Goal: Information Seeking & Learning: Learn about a topic

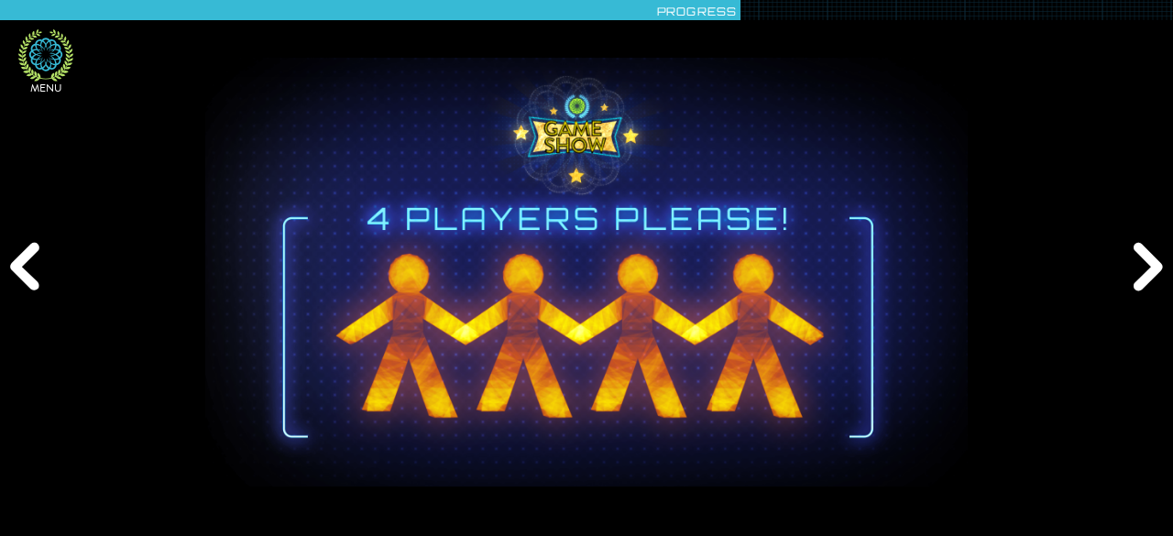
click at [35, 44] on icon at bounding box center [45, 54] width 33 height 33
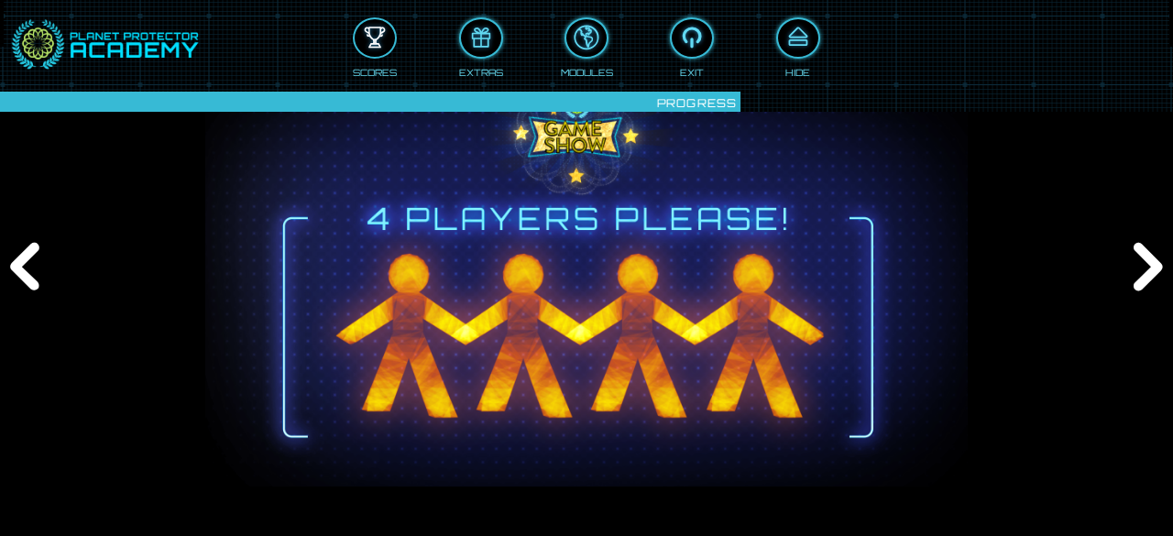
click at [373, 43] on div at bounding box center [375, 38] width 40 height 30
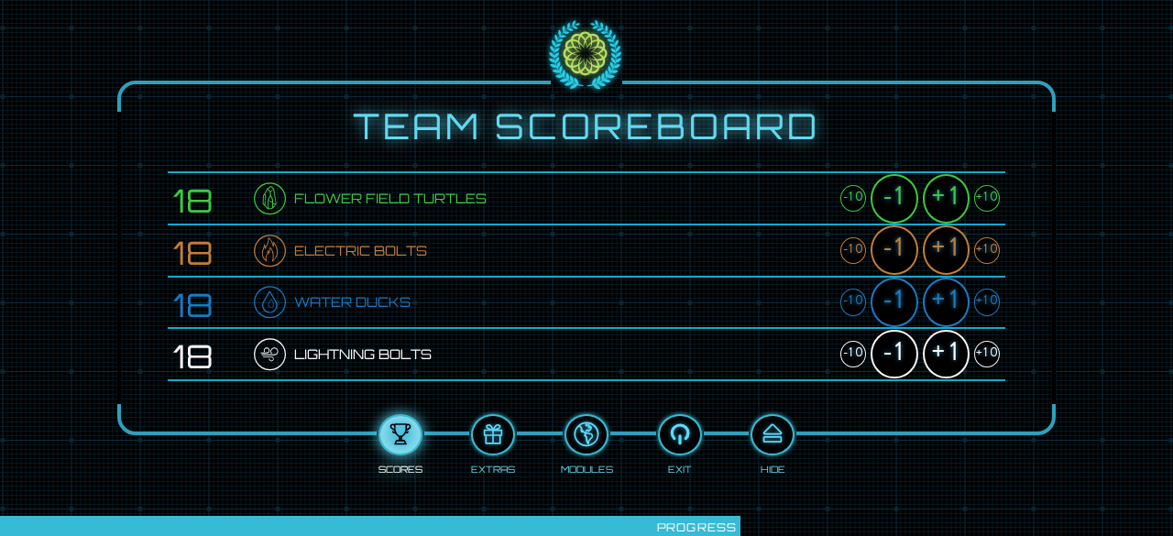
click at [957, 186] on div "+1" at bounding box center [945, 198] width 47 height 49
click at [943, 239] on div "+1" at bounding box center [945, 249] width 47 height 49
click at [942, 289] on div "+1" at bounding box center [945, 302] width 47 height 49
click at [944, 349] on div "+1" at bounding box center [945, 354] width 47 height 49
click at [769, 430] on div at bounding box center [772, 435] width 40 height 30
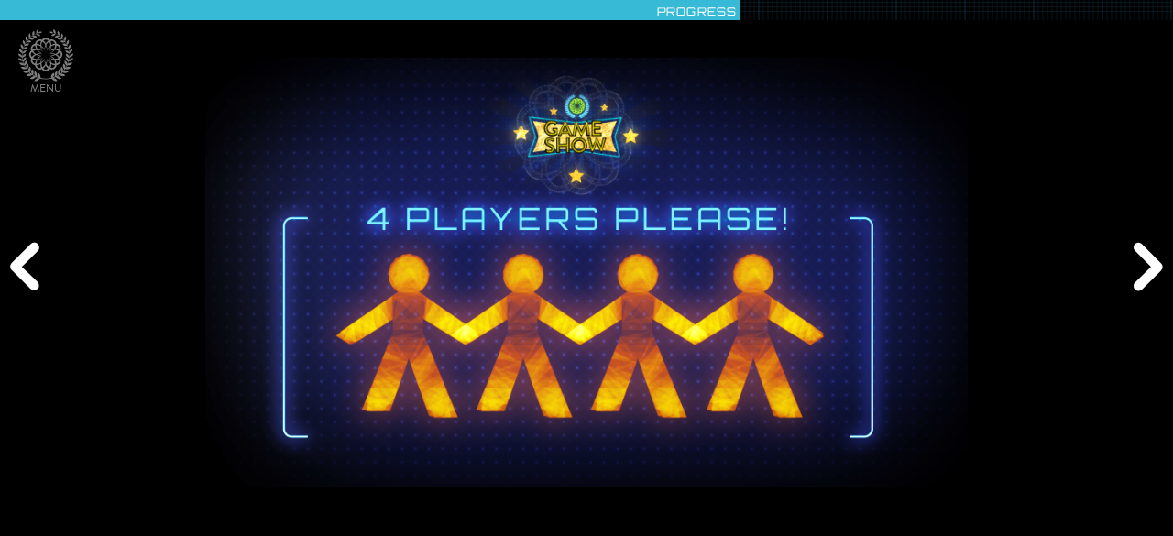
click at [38, 270] on div "Previous" at bounding box center [28, 268] width 56 height 161
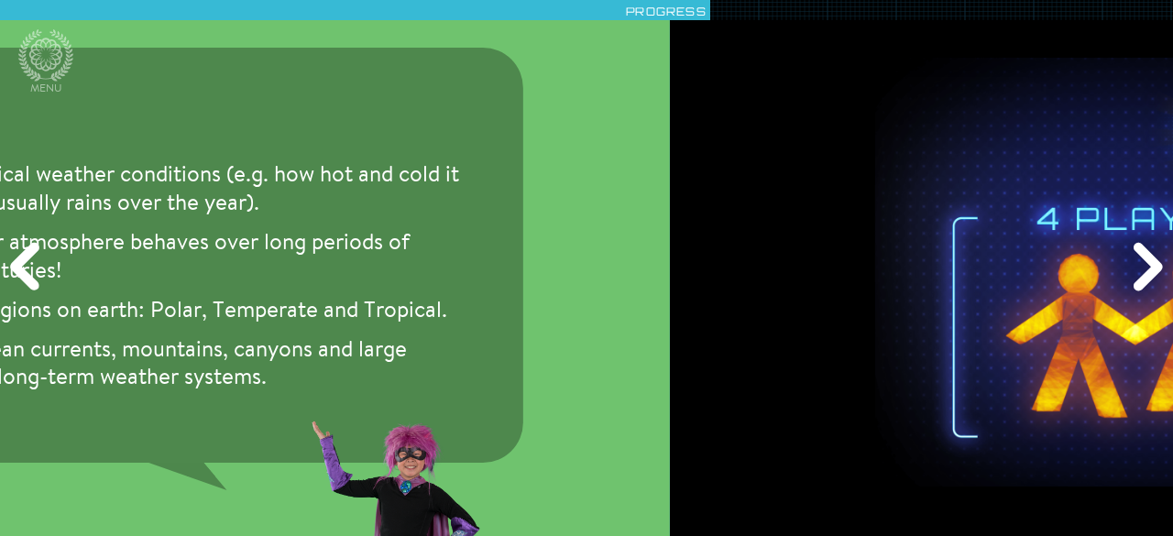
click at [38, 270] on div "Previous" at bounding box center [28, 268] width 56 height 161
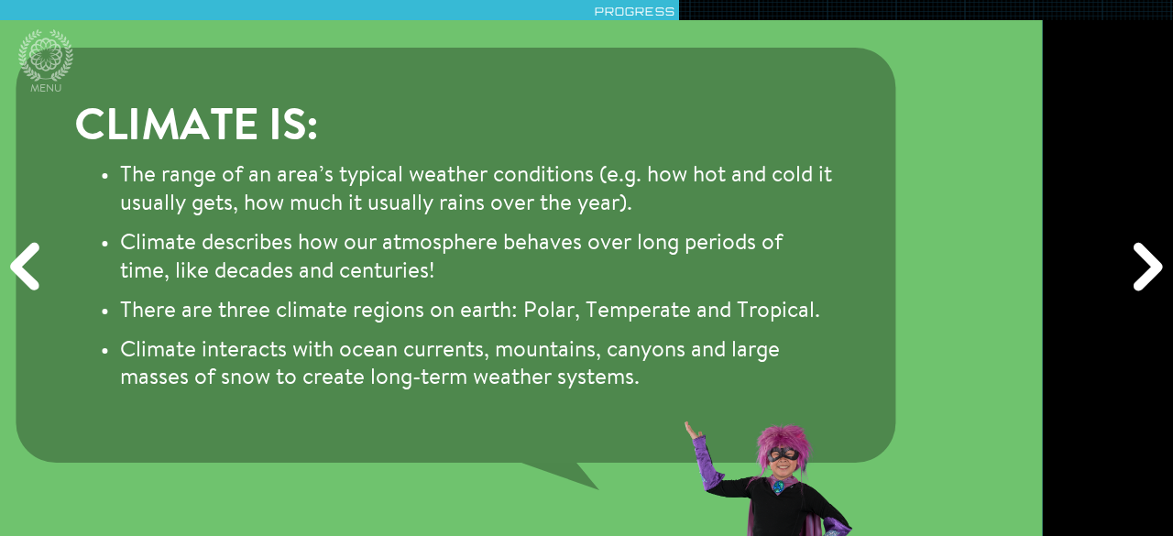
click at [38, 270] on div "Previous" at bounding box center [28, 268] width 56 height 161
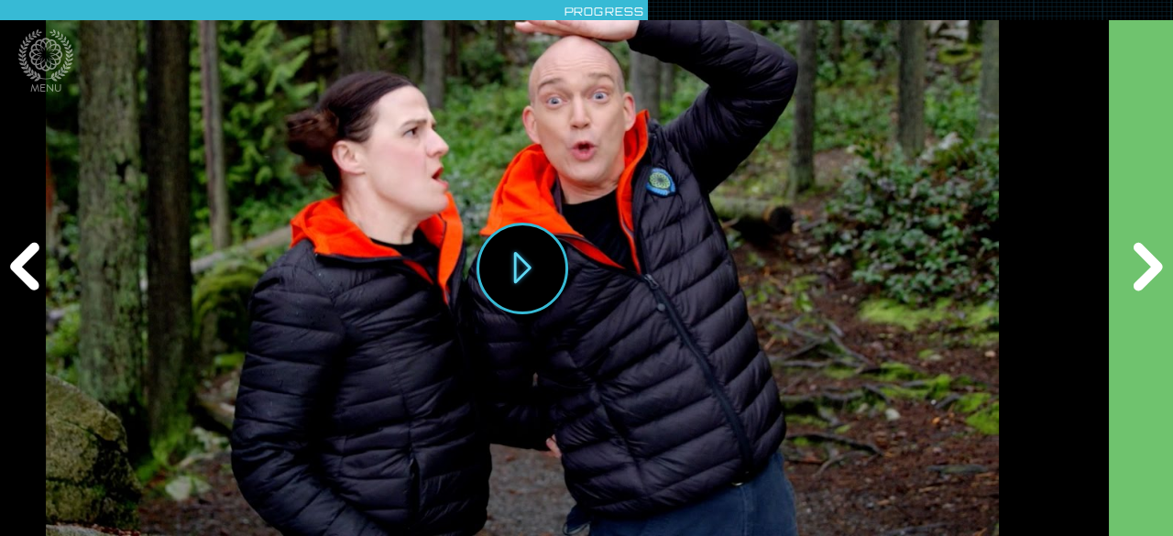
click at [36, 270] on div "Previous" at bounding box center [28, 268] width 56 height 161
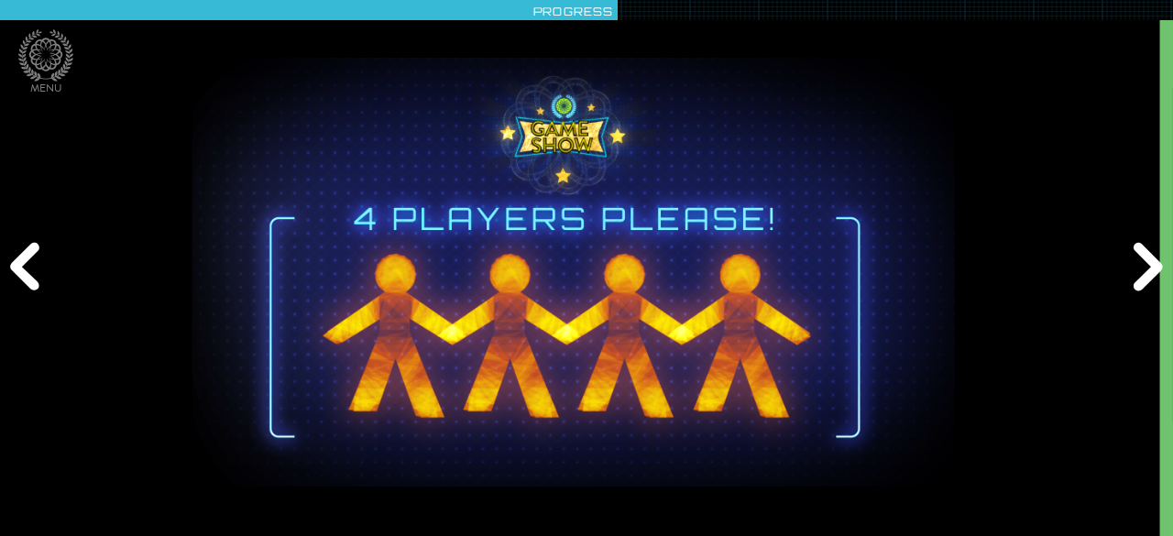
click at [36, 270] on div "Previous" at bounding box center [28, 268] width 56 height 161
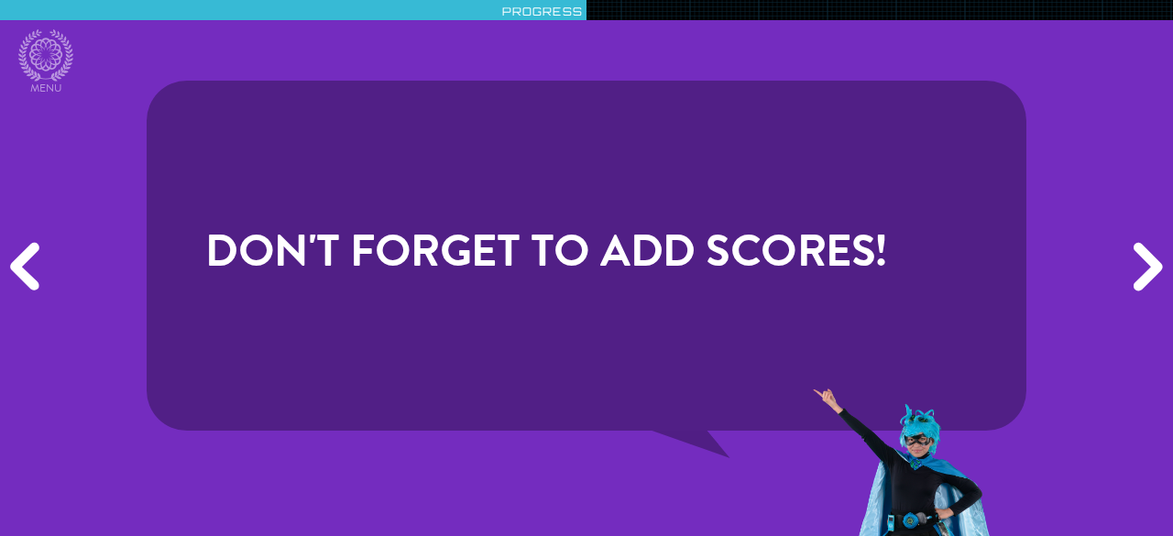
click at [34, 270] on div "Previous" at bounding box center [28, 268] width 56 height 161
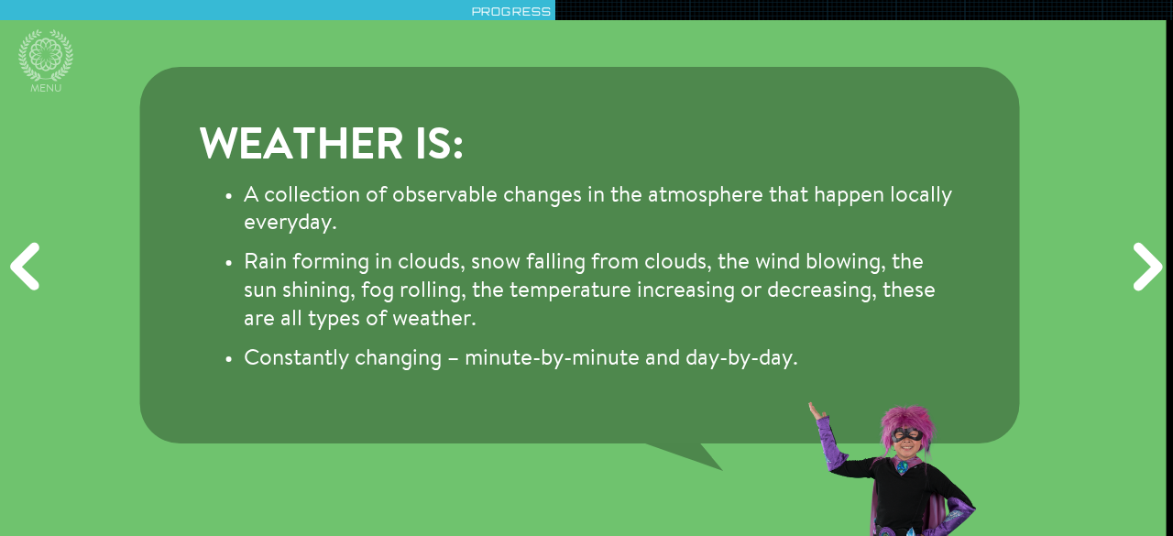
click at [34, 270] on div "Previous" at bounding box center [28, 268] width 56 height 161
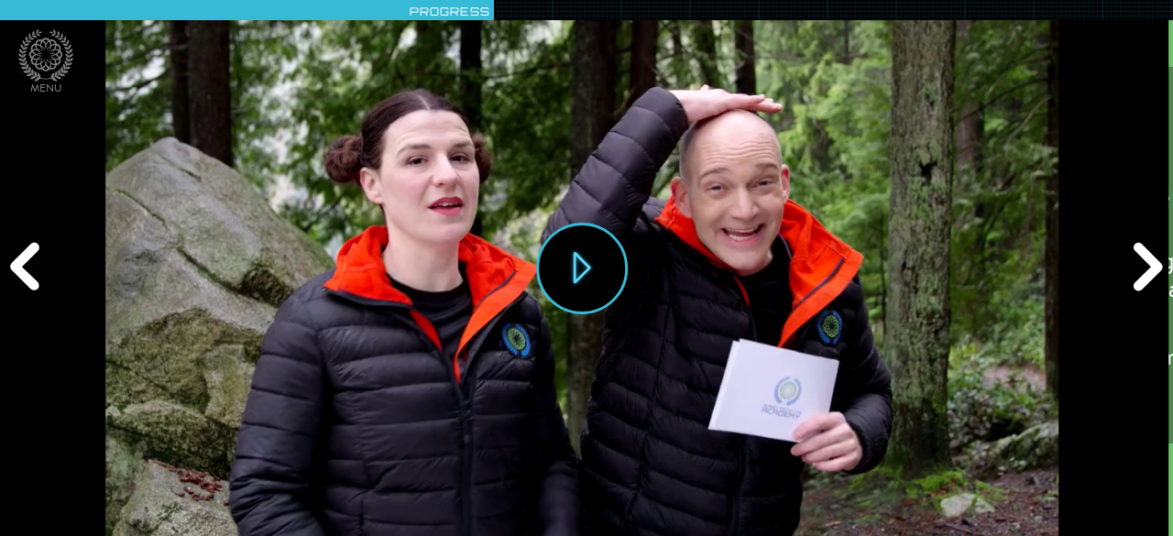
click at [34, 270] on div "Previous" at bounding box center [28, 268] width 56 height 161
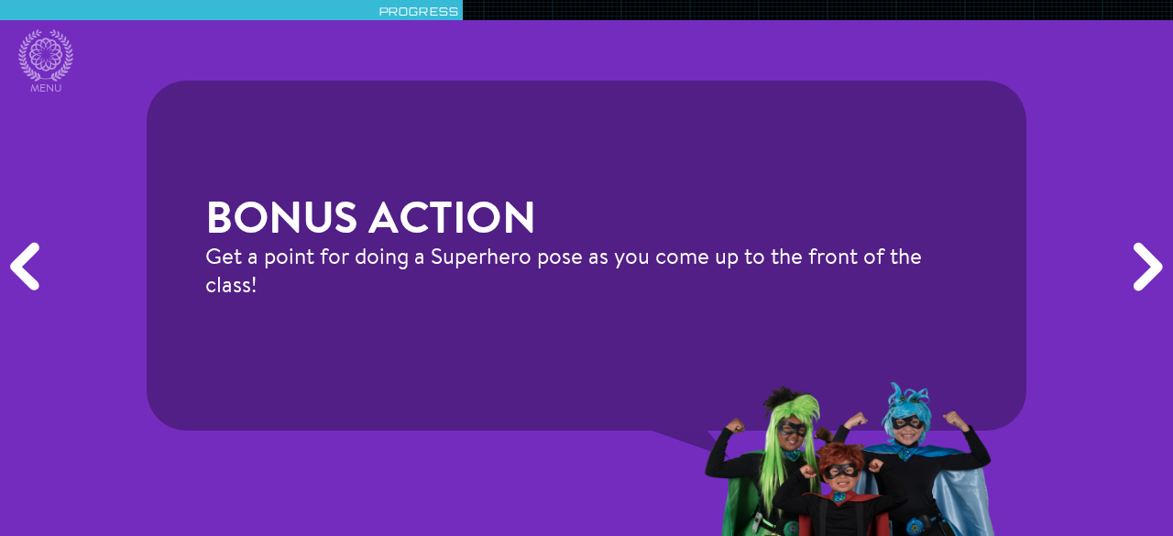
click at [34, 270] on div "Previous" at bounding box center [28, 268] width 56 height 161
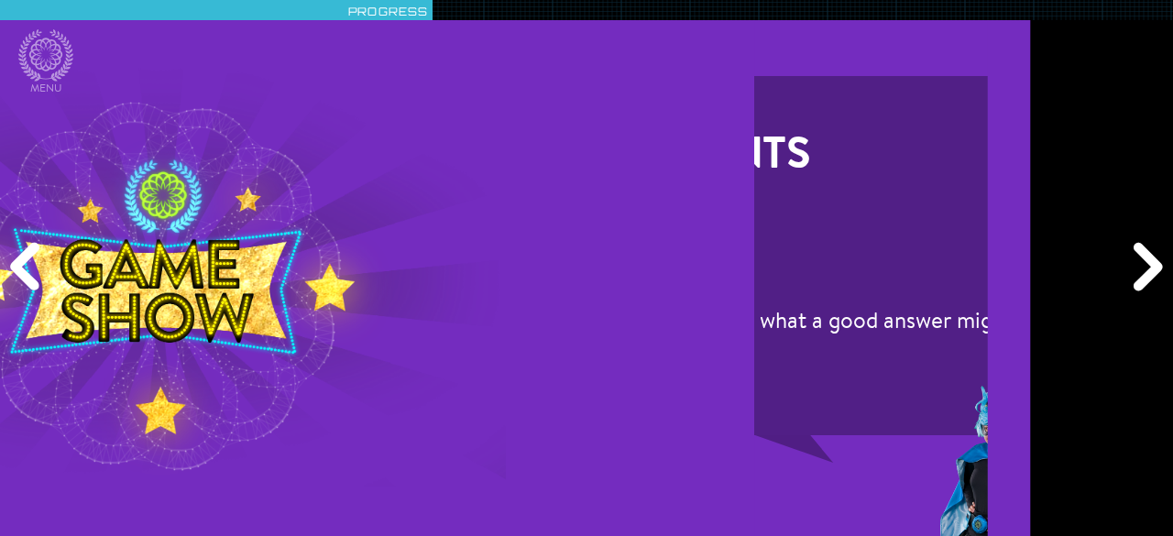
click at [34, 270] on div "Previous" at bounding box center [28, 268] width 56 height 161
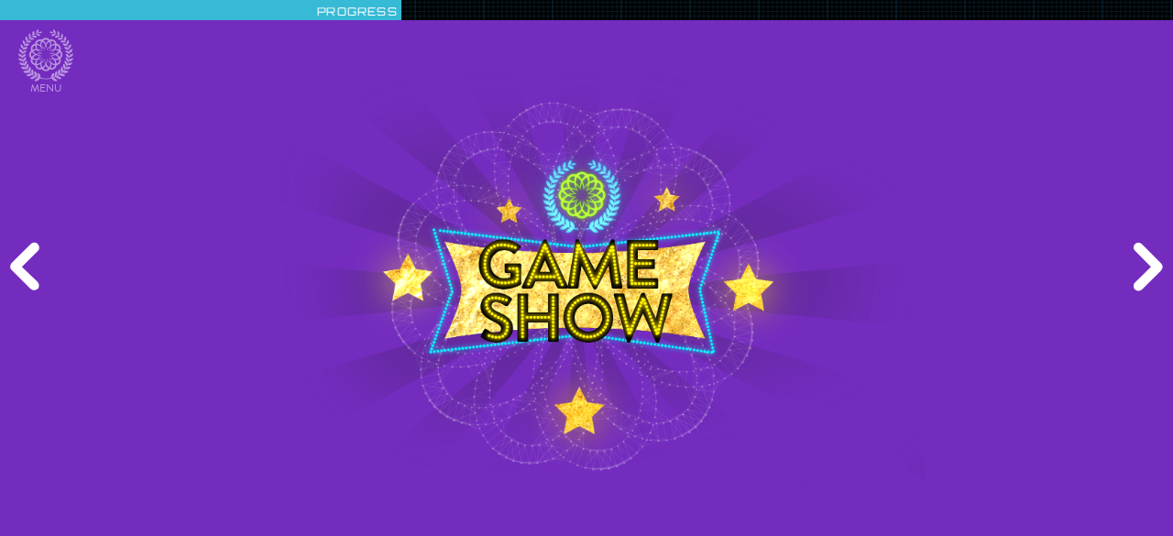
click at [34, 270] on div "Previous" at bounding box center [28, 268] width 56 height 161
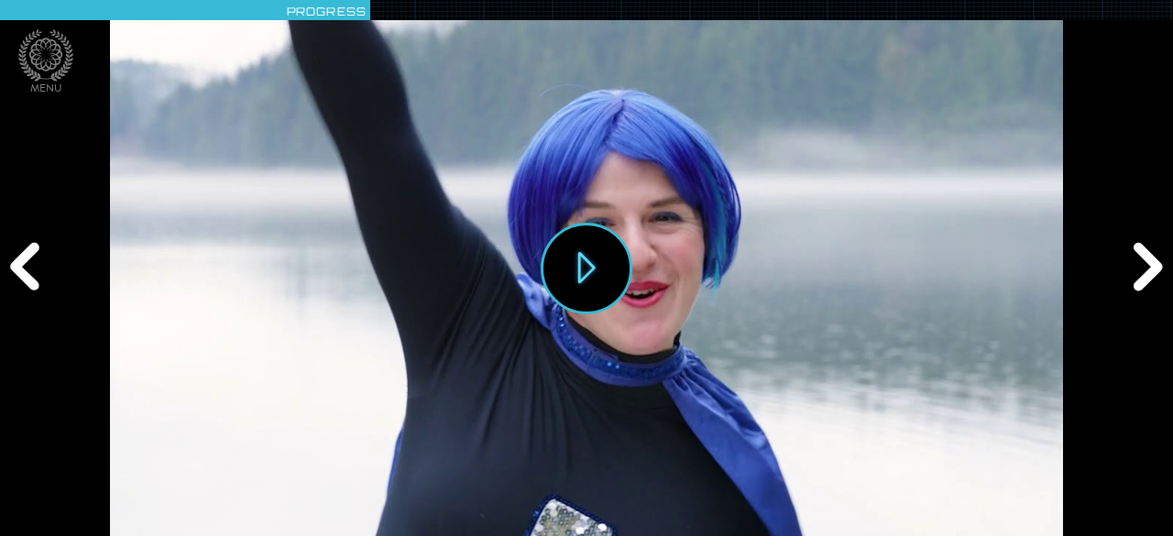
click at [34, 270] on div "Previous" at bounding box center [28, 268] width 56 height 161
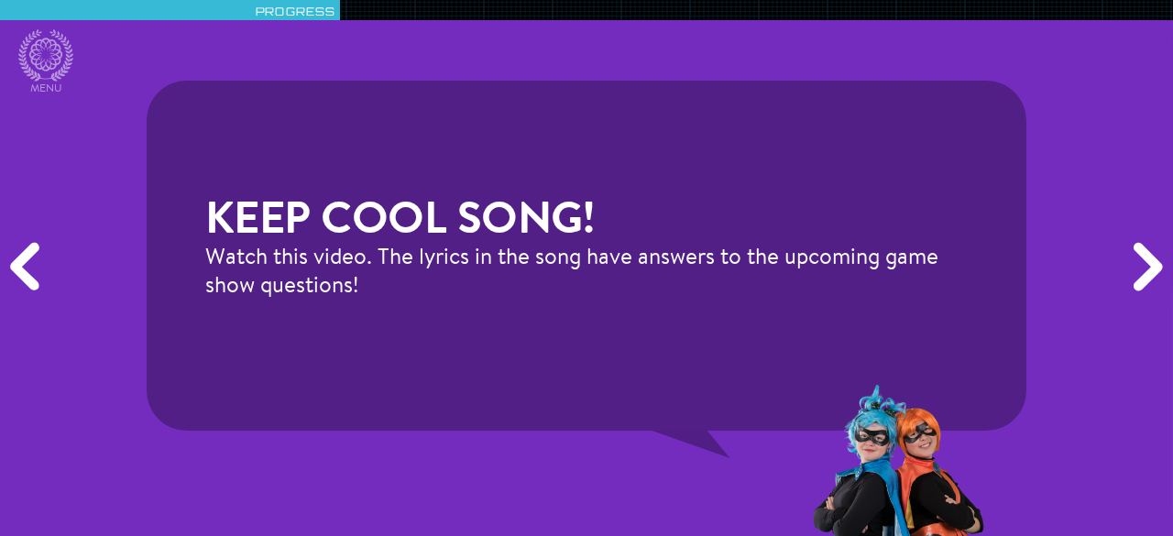
click at [34, 270] on div "Previous" at bounding box center [28, 268] width 56 height 161
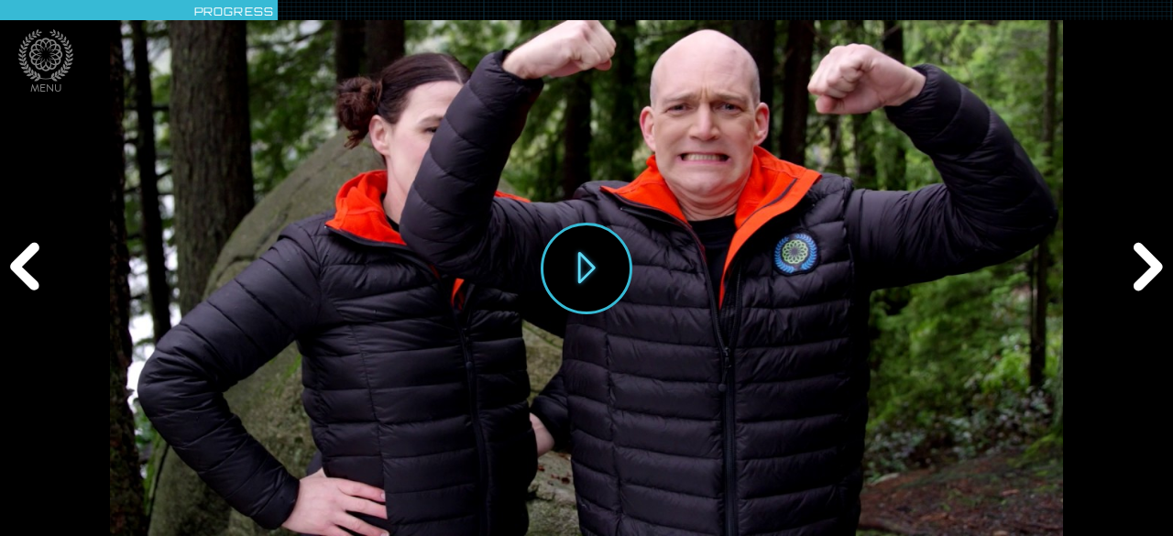
click at [34, 270] on div "Previous" at bounding box center [28, 268] width 56 height 161
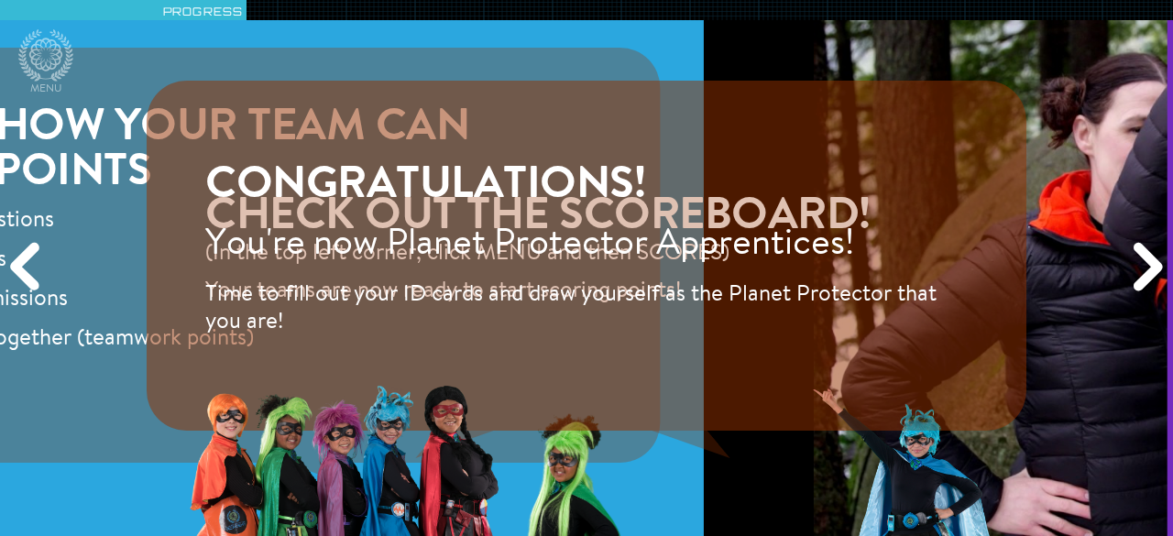
click at [34, 270] on div "Previous" at bounding box center [28, 268] width 56 height 161
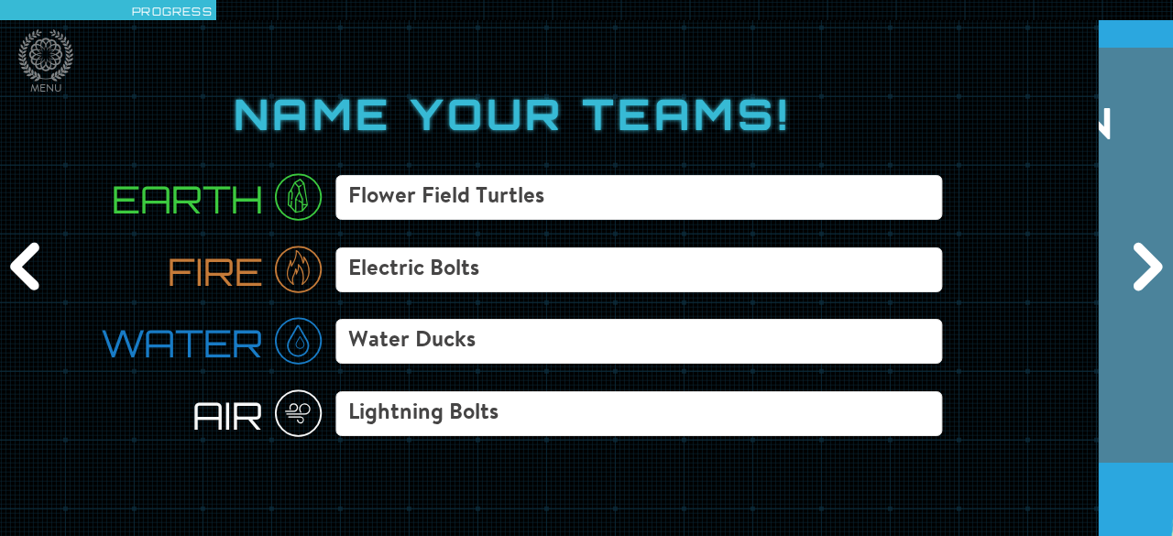
click at [34, 270] on div "Previous" at bounding box center [28, 268] width 56 height 161
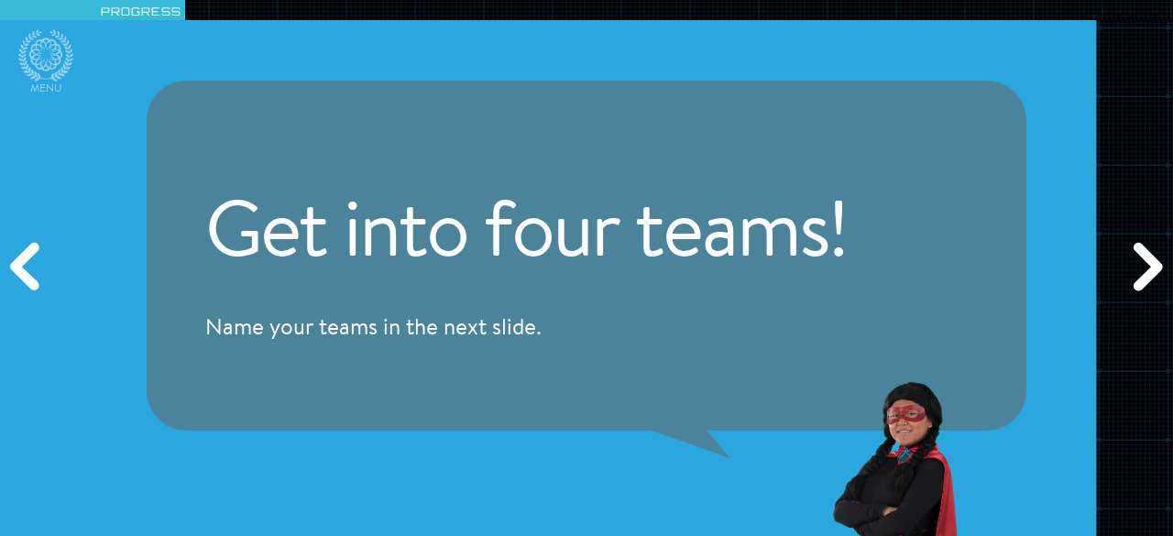
click at [34, 270] on div "Previous" at bounding box center [28, 268] width 56 height 161
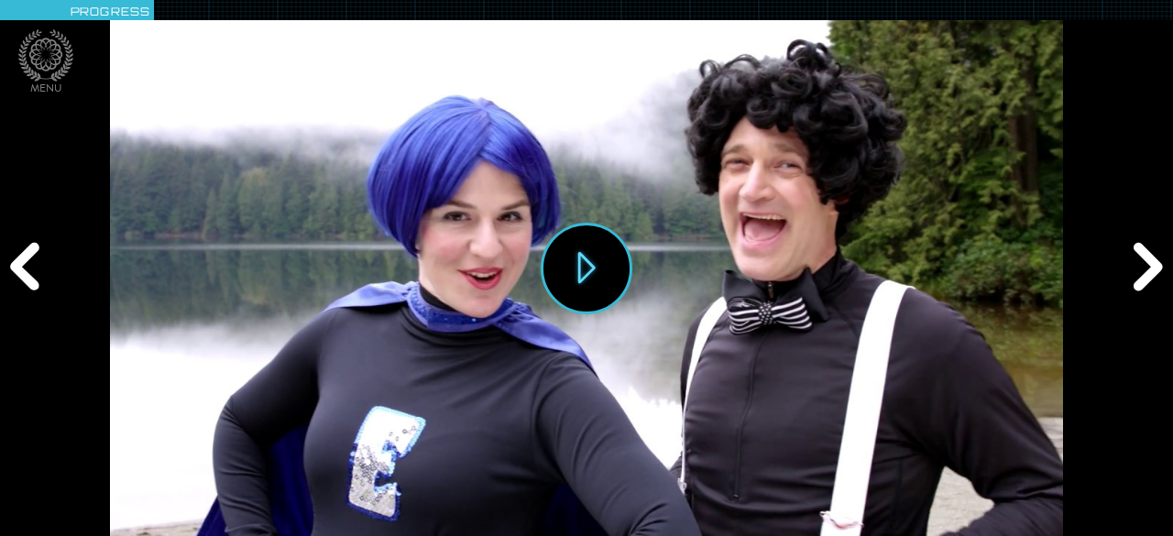
click at [34, 270] on div "Previous" at bounding box center [28, 268] width 56 height 161
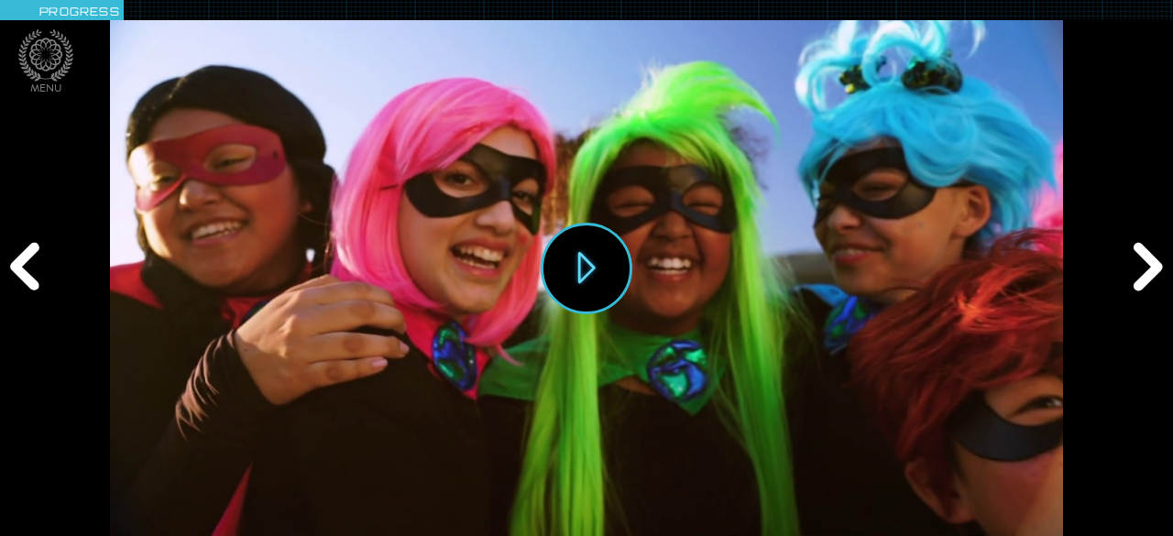
click at [34, 270] on div "Previous" at bounding box center [28, 268] width 56 height 161
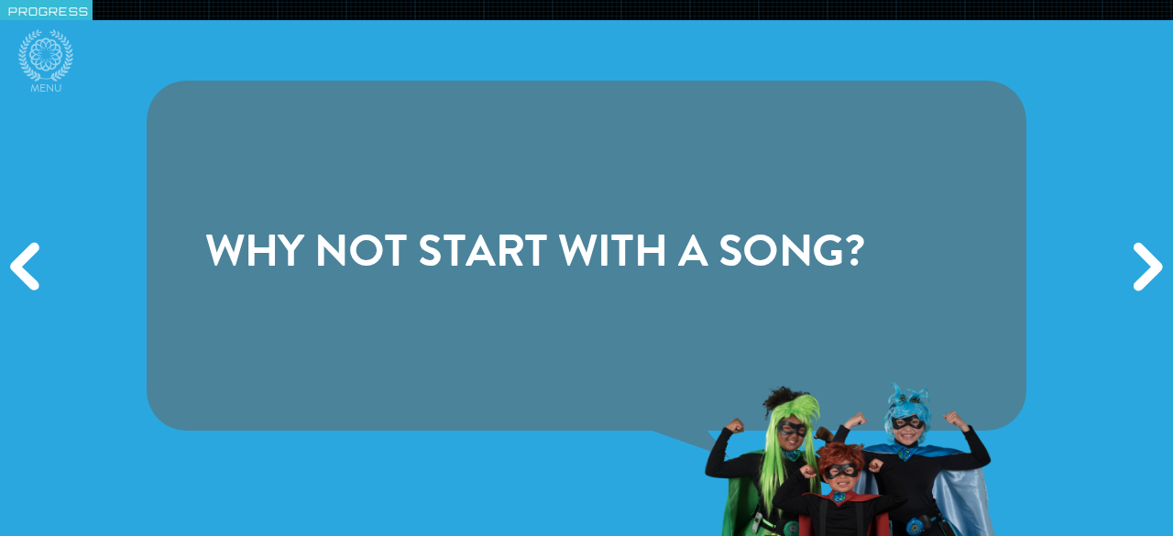
click at [1131, 264] on div "Next" at bounding box center [1145, 268] width 56 height 161
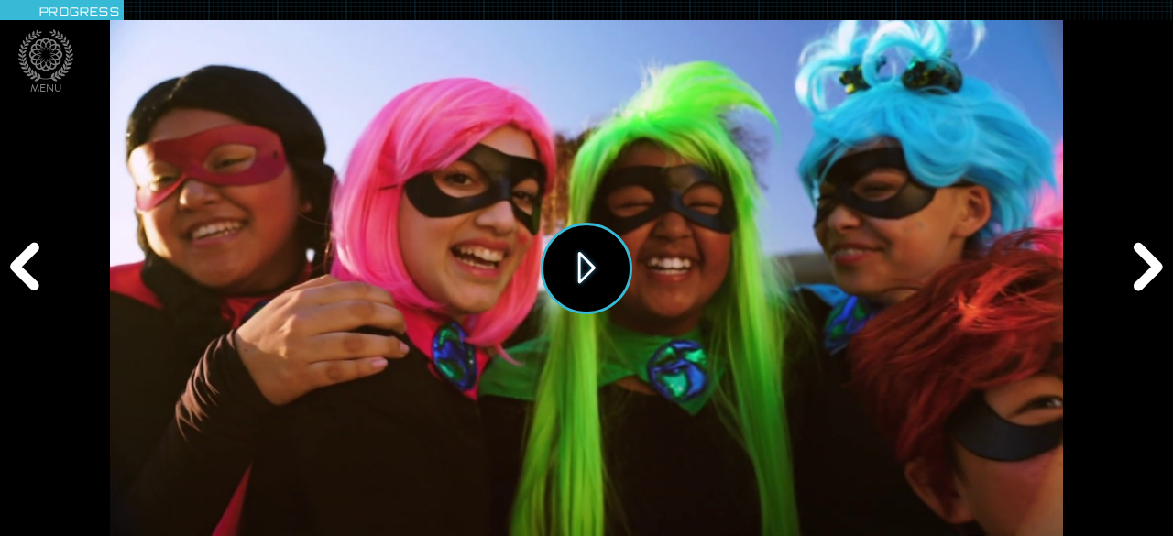
click at [583, 272] on button "Play" at bounding box center [586, 269] width 92 height 92
click at [51, 47] on icon at bounding box center [45, 55] width 55 height 52
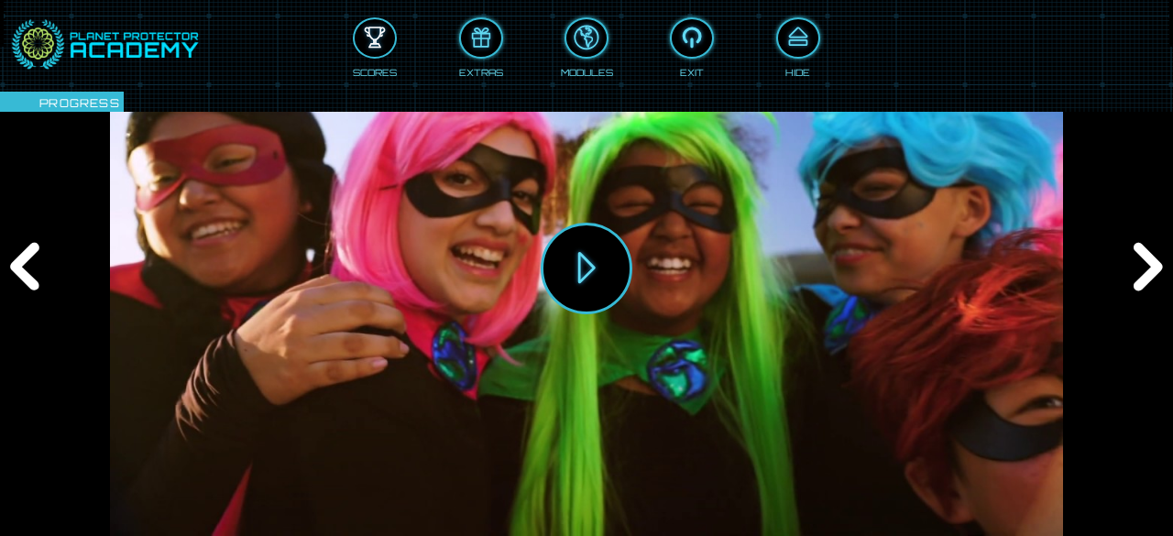
click at [369, 35] on div at bounding box center [375, 38] width 40 height 30
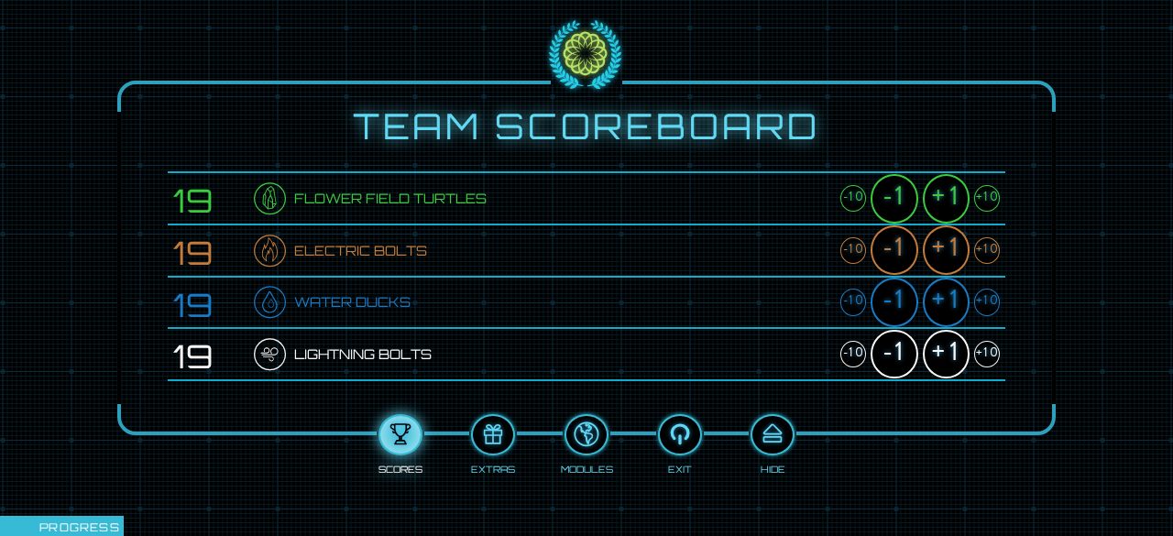
click at [944, 197] on div "+1" at bounding box center [945, 198] width 47 height 49
click at [949, 251] on div "+1" at bounding box center [945, 249] width 47 height 49
click at [954, 298] on div "+1" at bounding box center [945, 302] width 47 height 49
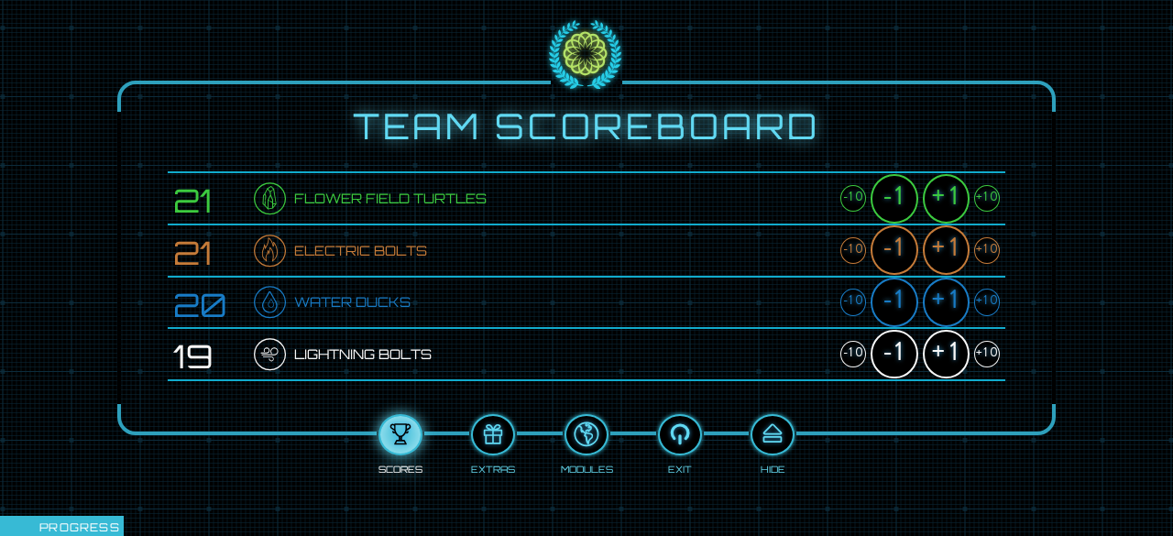
click at [954, 298] on div "+1" at bounding box center [945, 302] width 47 height 49
click at [957, 344] on div "+1" at bounding box center [945, 354] width 47 height 49
click at [759, 428] on div at bounding box center [772, 435] width 40 height 30
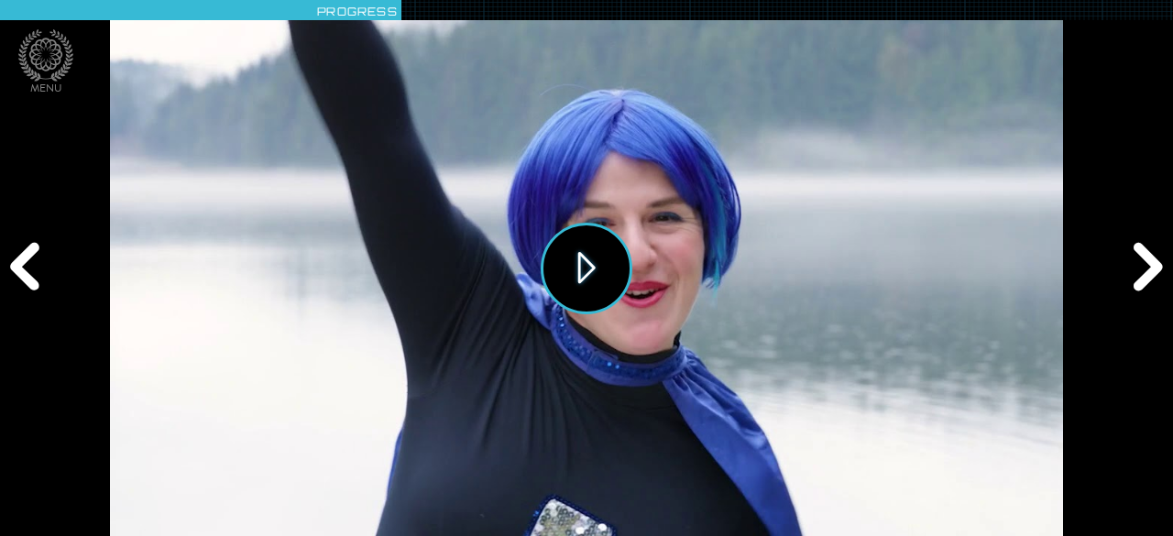
click at [558, 269] on button "Play" at bounding box center [586, 269] width 92 height 92
click at [1156, 279] on div "Next" at bounding box center [1145, 268] width 56 height 161
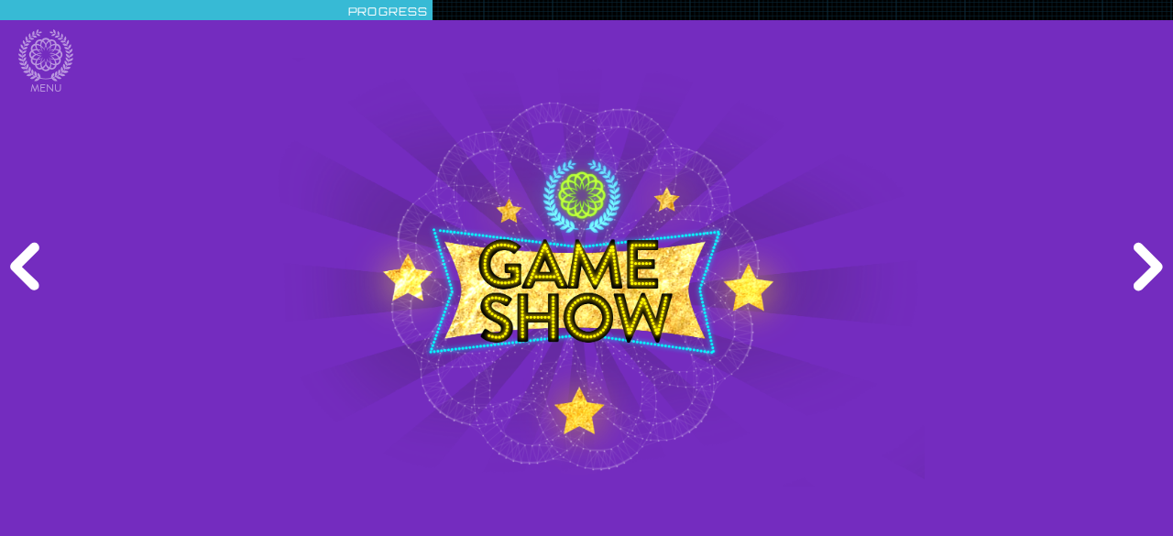
click at [1156, 279] on div "Next" at bounding box center [1145, 268] width 56 height 161
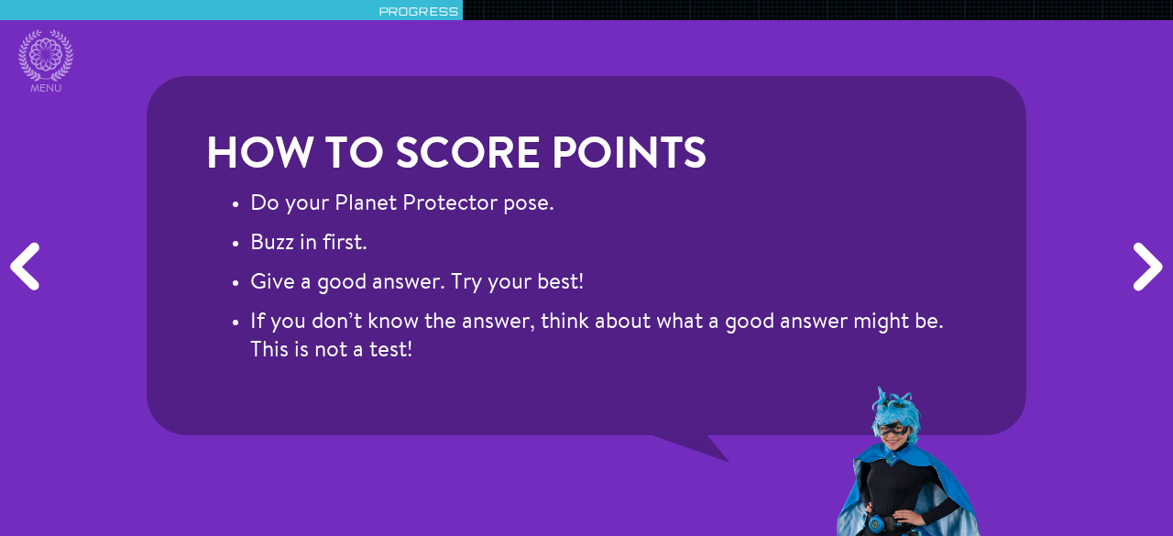
click at [1156, 279] on div "Next" at bounding box center [1145, 268] width 56 height 161
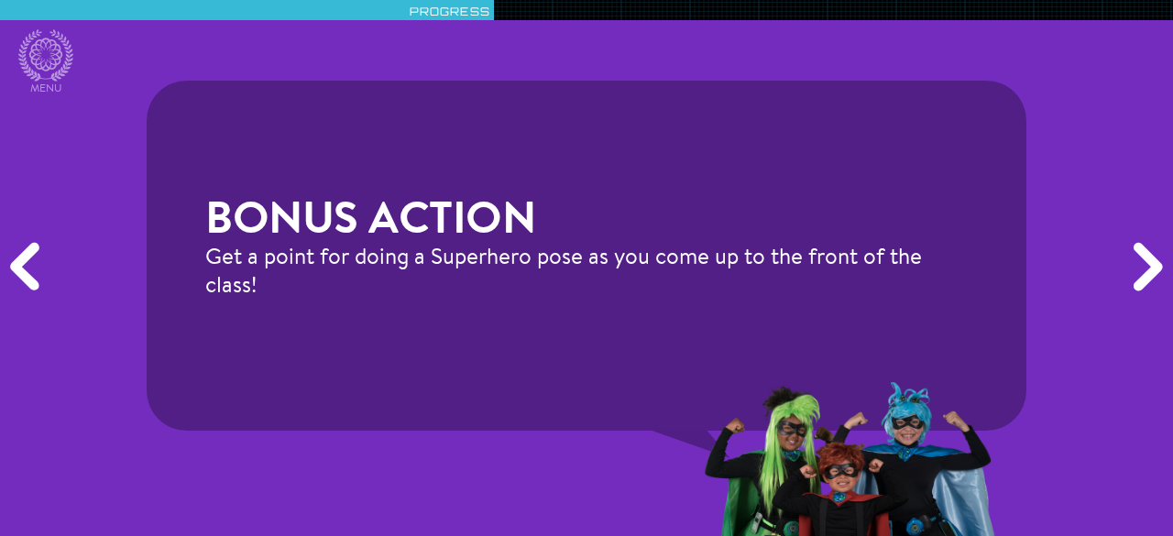
click at [1156, 279] on div "Next" at bounding box center [1145, 268] width 56 height 161
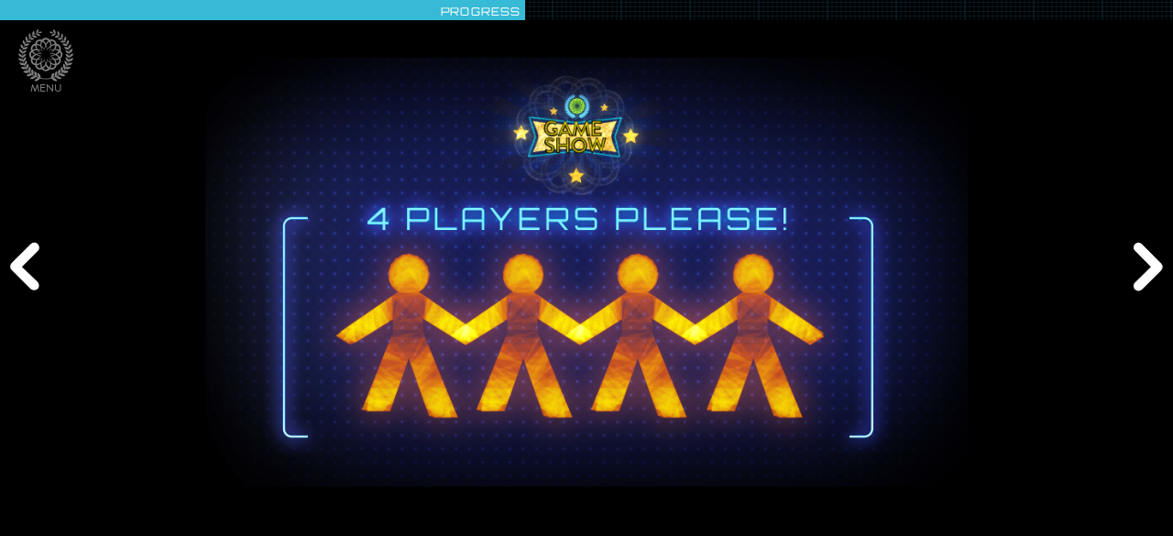
click at [1156, 279] on div "Next" at bounding box center [1145, 268] width 56 height 161
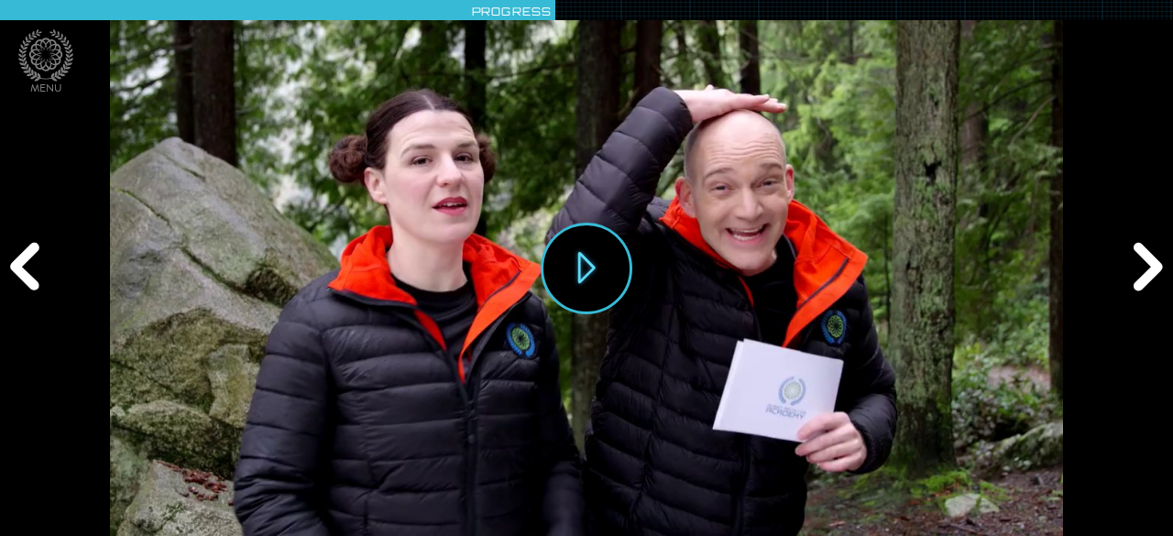
click at [1156, 279] on div "Next" at bounding box center [1145, 268] width 56 height 161
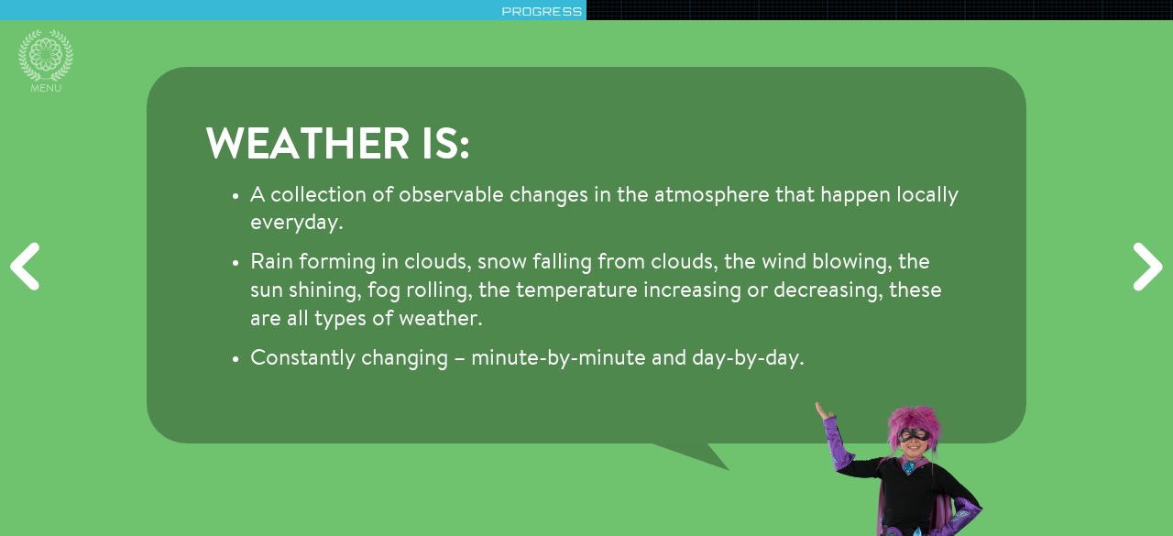
click at [1156, 279] on div "Next" at bounding box center [1145, 268] width 56 height 161
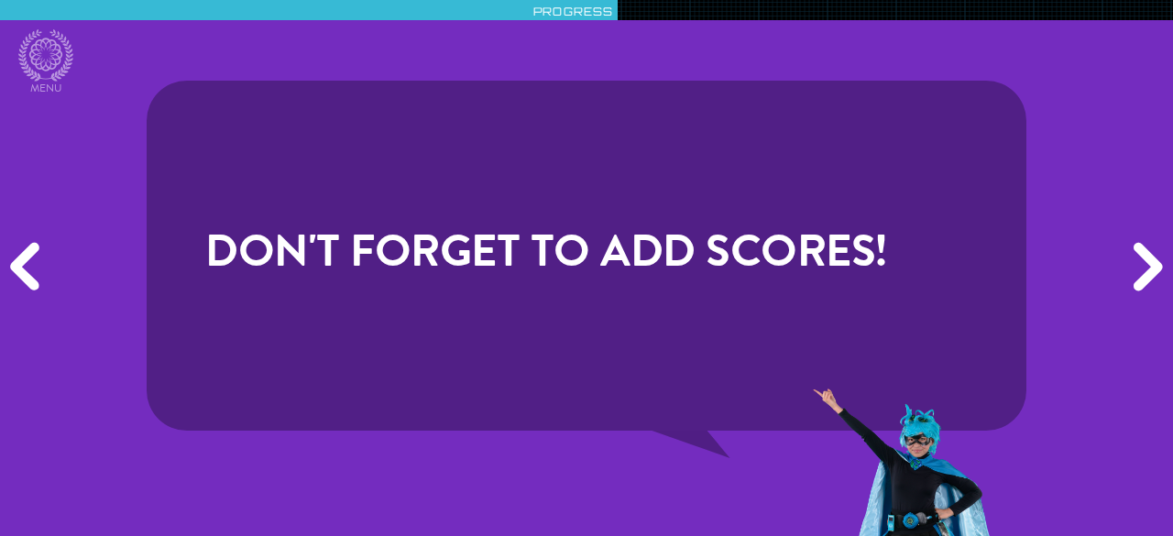
click at [1156, 279] on div "Next" at bounding box center [1145, 268] width 56 height 161
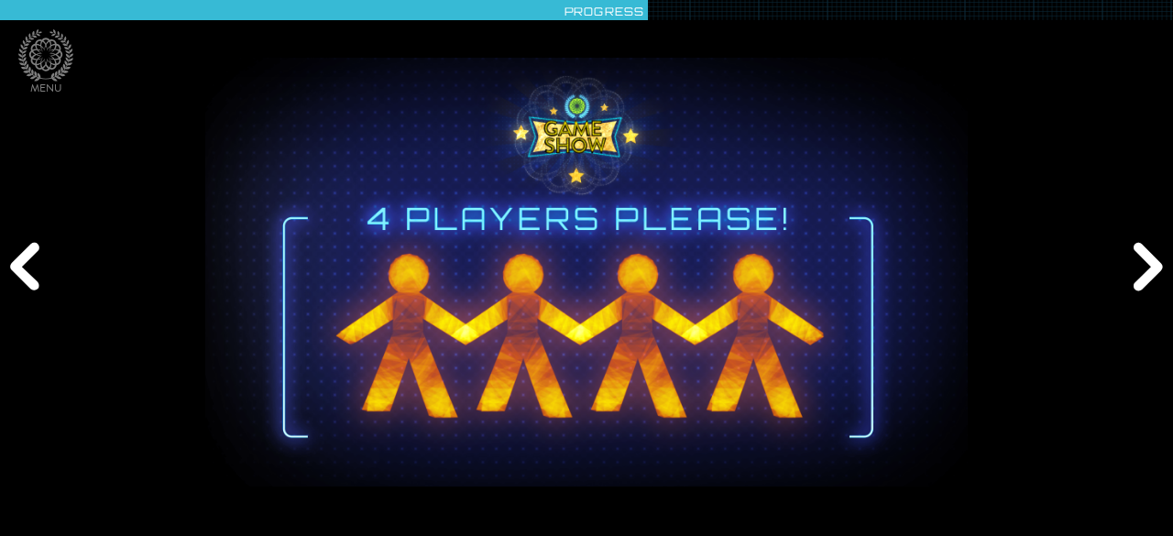
click at [1156, 279] on div "Next" at bounding box center [1145, 268] width 56 height 161
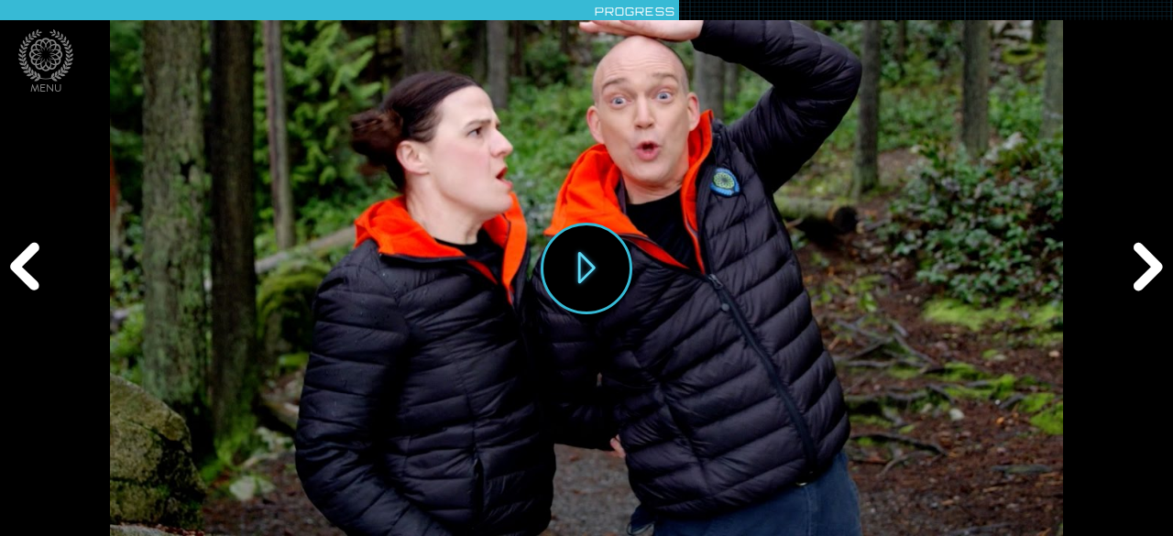
click at [1156, 279] on div "Next" at bounding box center [1145, 268] width 56 height 161
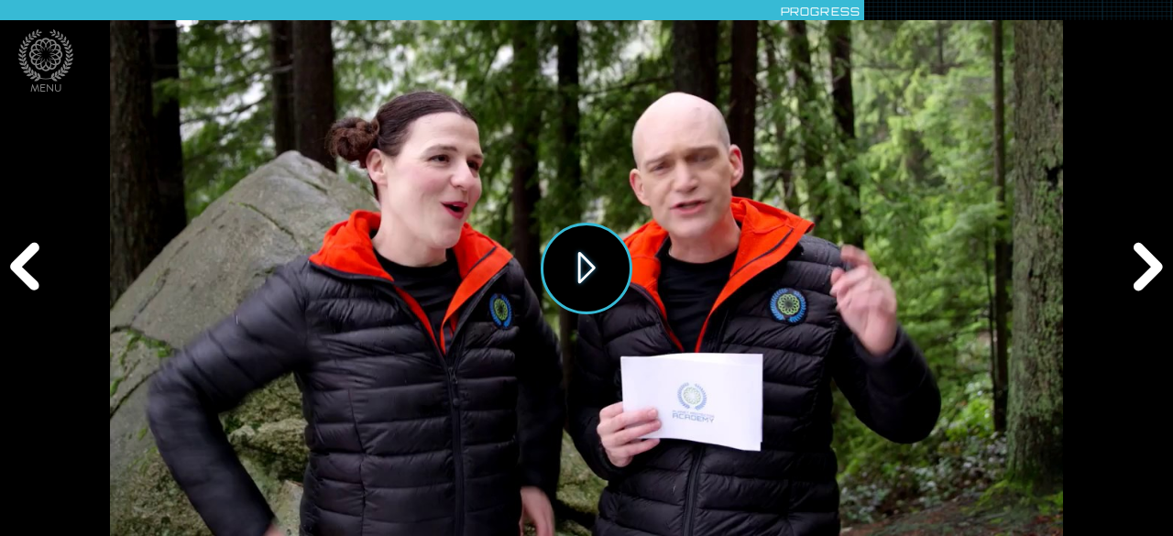
click at [608, 273] on button "Play" at bounding box center [586, 269] width 92 height 92
click at [38, 58] on icon at bounding box center [45, 54] width 33 height 33
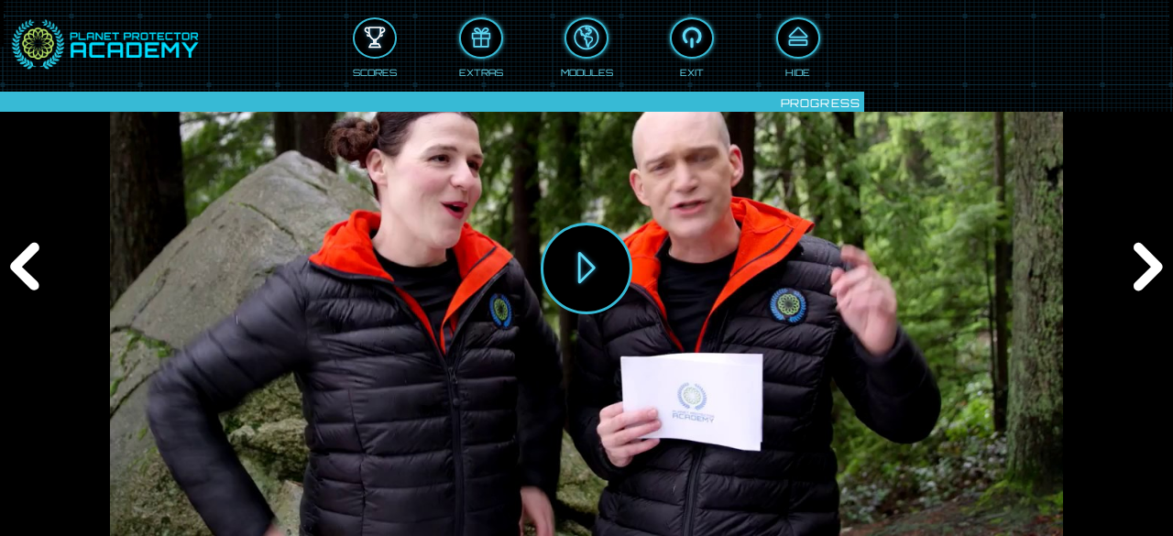
click at [365, 43] on div at bounding box center [375, 38] width 40 height 30
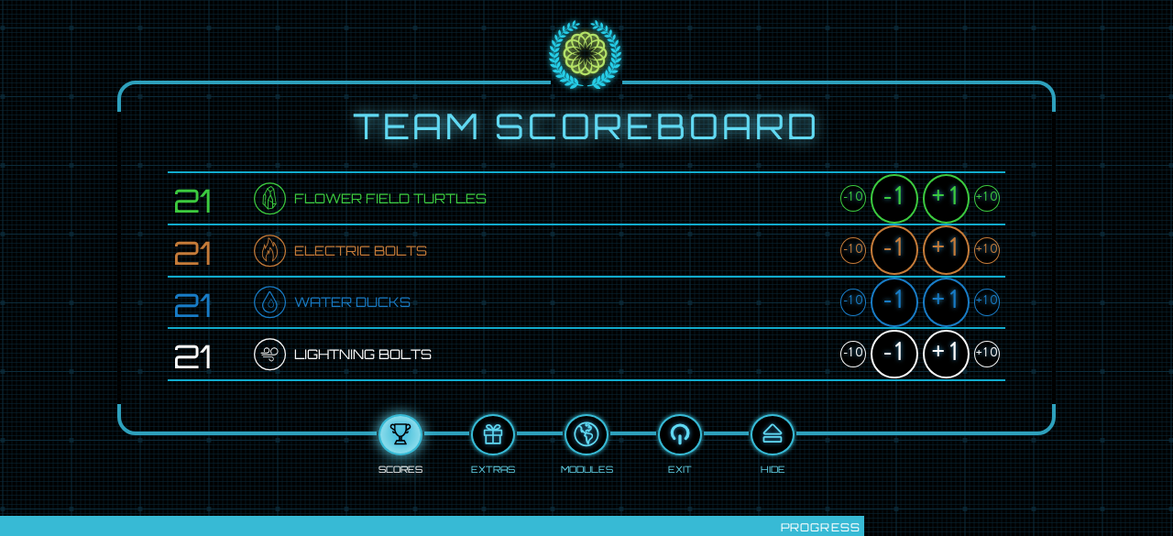
click at [944, 199] on div "+1" at bounding box center [945, 198] width 47 height 49
click at [952, 241] on div "+1" at bounding box center [945, 249] width 47 height 49
click at [947, 290] on div "+1" at bounding box center [945, 302] width 47 height 49
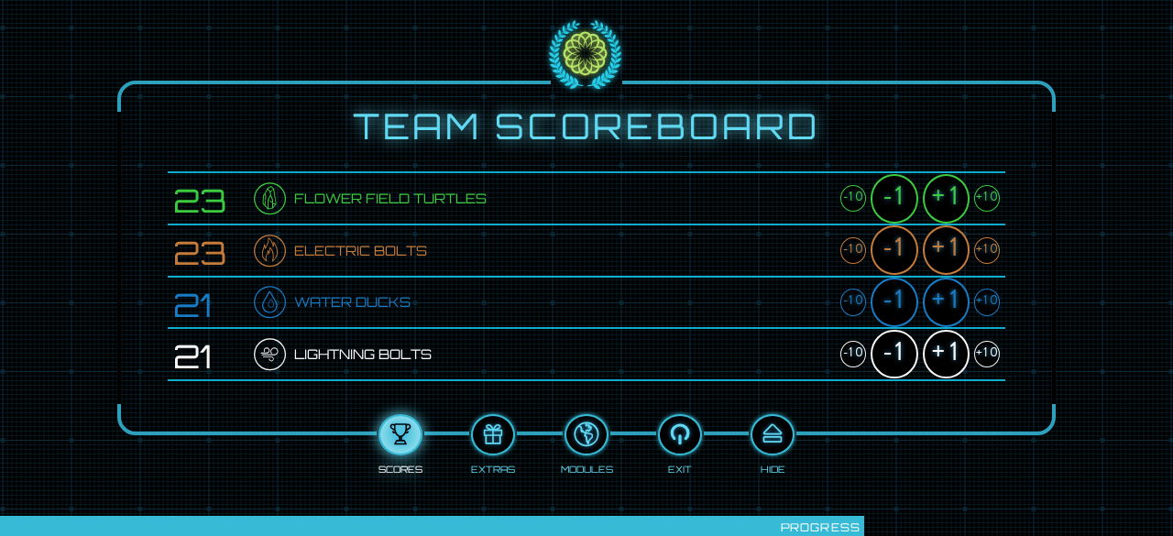
click at [947, 290] on div "+1" at bounding box center [945, 302] width 47 height 49
click at [939, 350] on div "+1" at bounding box center [945, 354] width 47 height 49
click at [779, 427] on div at bounding box center [772, 435] width 40 height 30
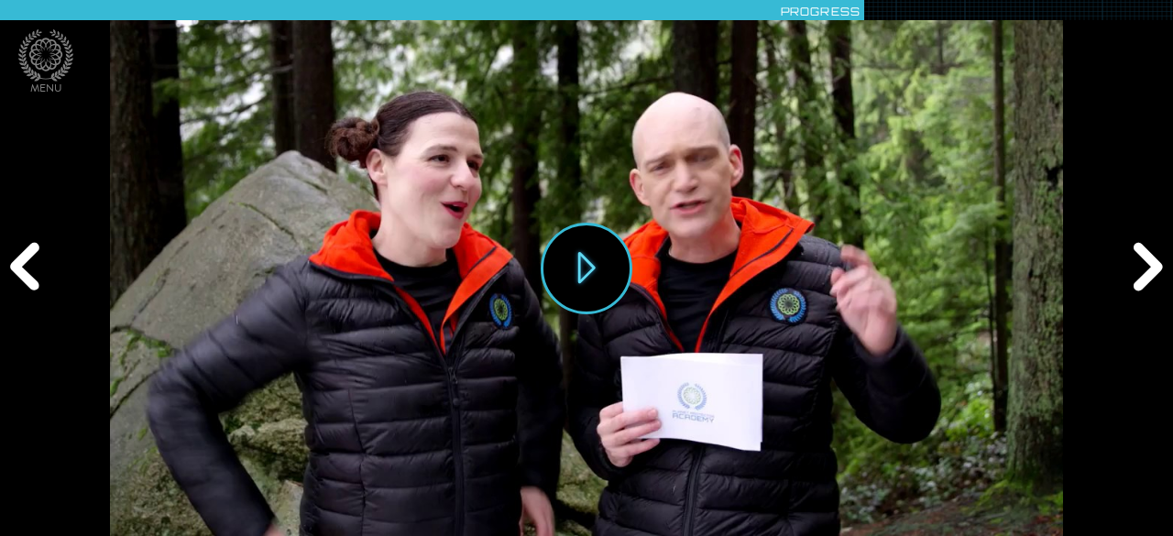
click at [1150, 256] on div "Next" at bounding box center [1145, 268] width 56 height 161
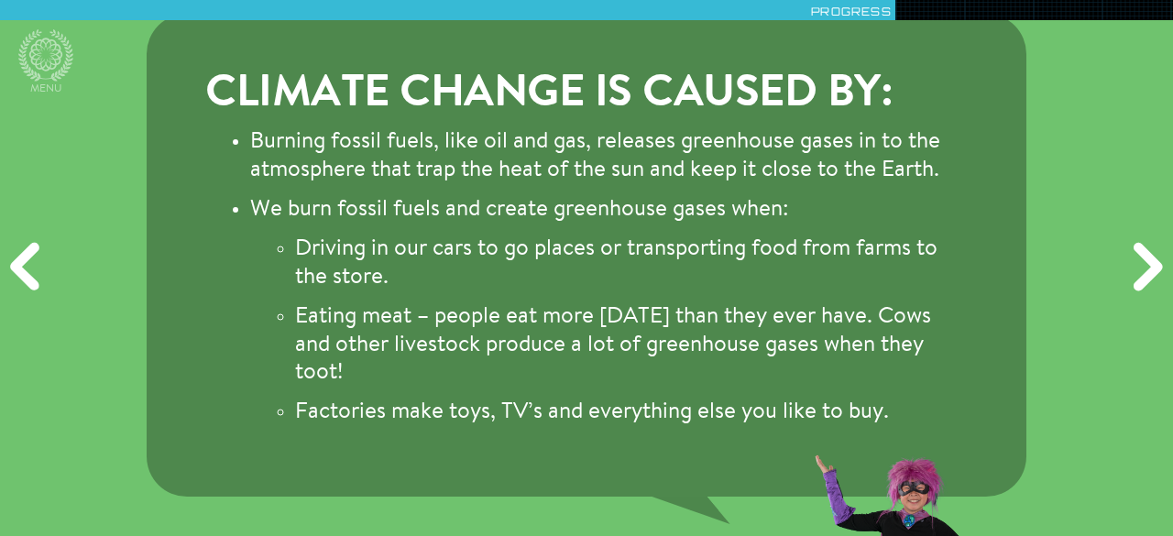
click at [20, 269] on div "Previous" at bounding box center [28, 268] width 56 height 161
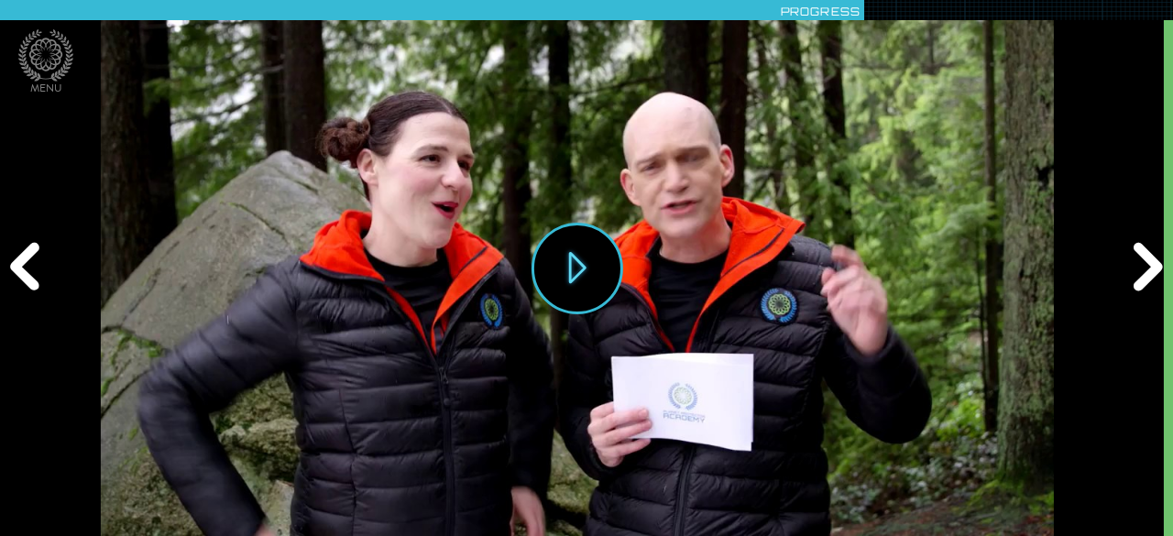
click at [20, 269] on div "Previous" at bounding box center [28, 268] width 56 height 161
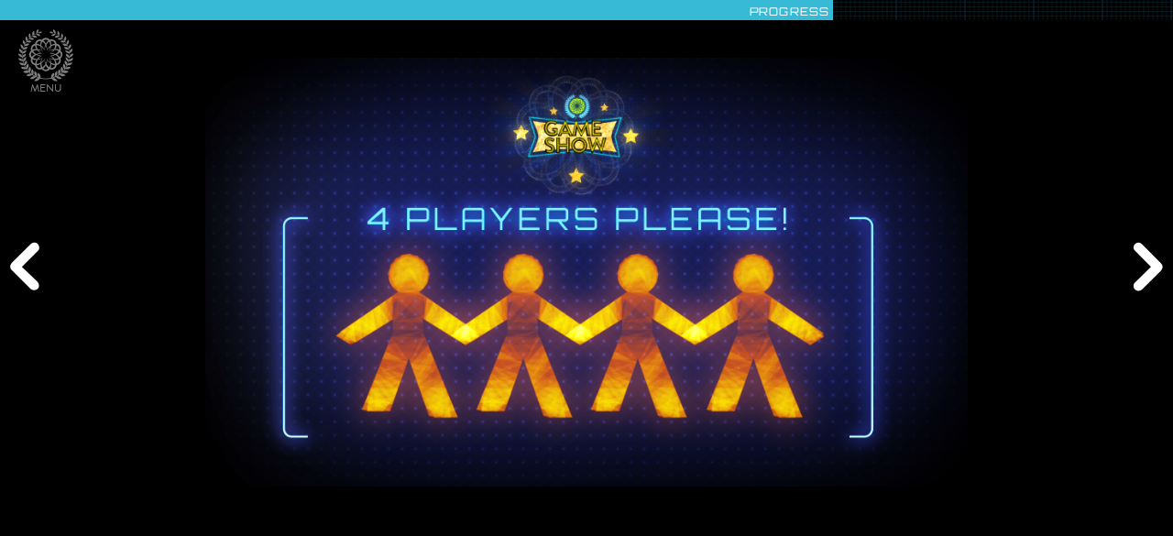
click at [20, 269] on div "Previous" at bounding box center [28, 268] width 56 height 161
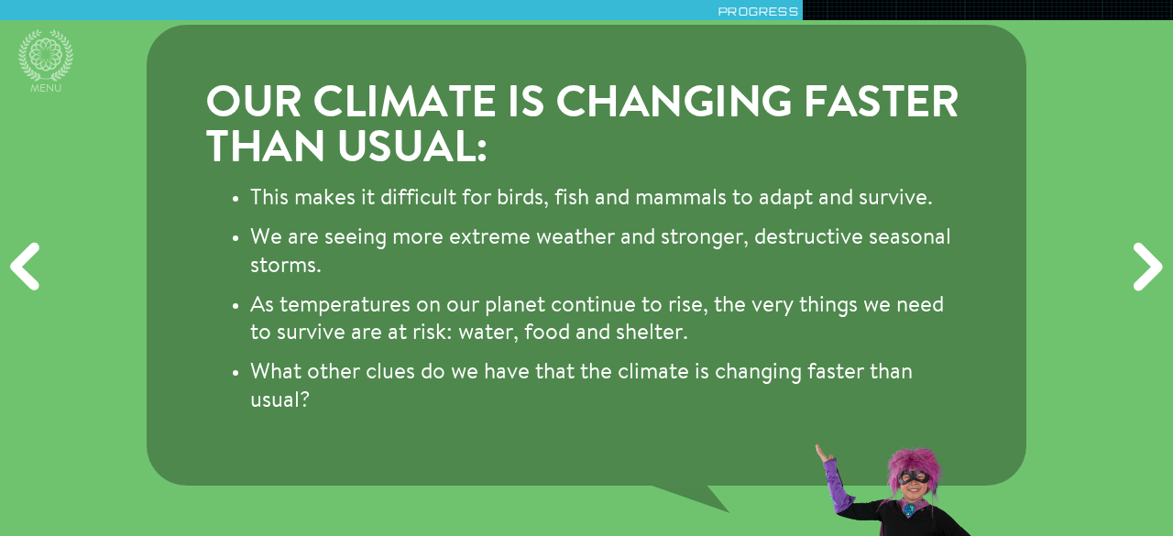
click at [20, 269] on div "Previous" at bounding box center [28, 268] width 56 height 161
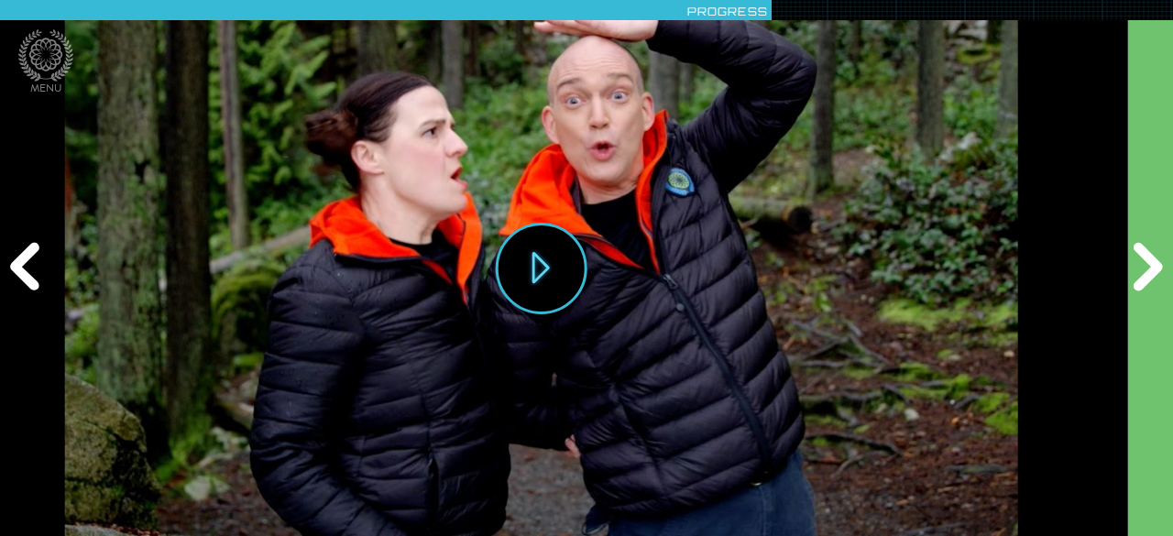
click at [20, 269] on div "Previous" at bounding box center [28, 268] width 56 height 161
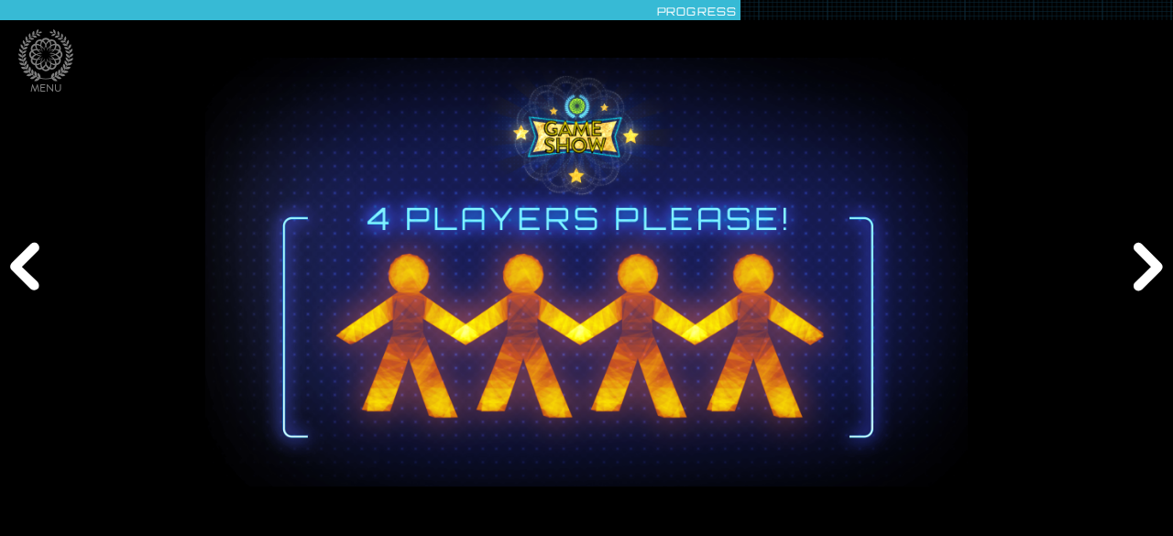
click at [20, 269] on div "Previous" at bounding box center [28, 268] width 56 height 161
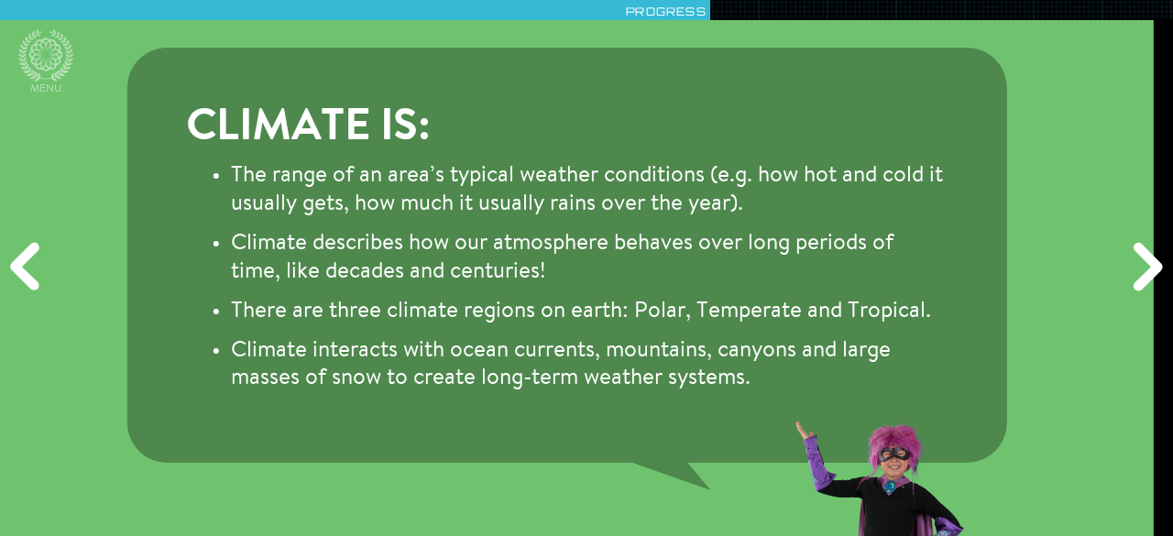
click at [19, 269] on div "Previous" at bounding box center [28, 268] width 56 height 161
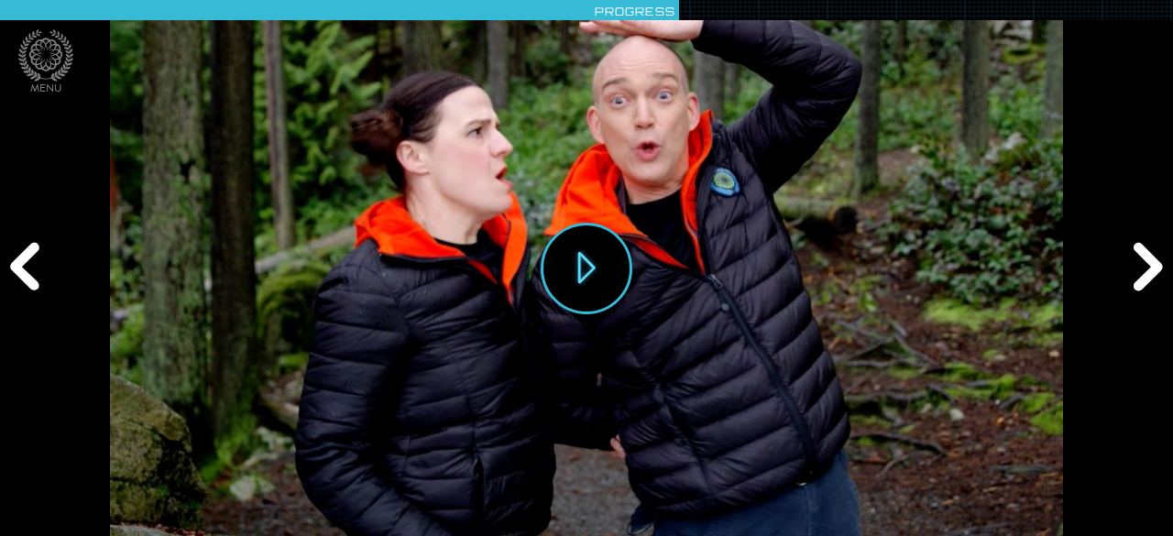
click at [19, 269] on div "Previous" at bounding box center [28, 268] width 56 height 161
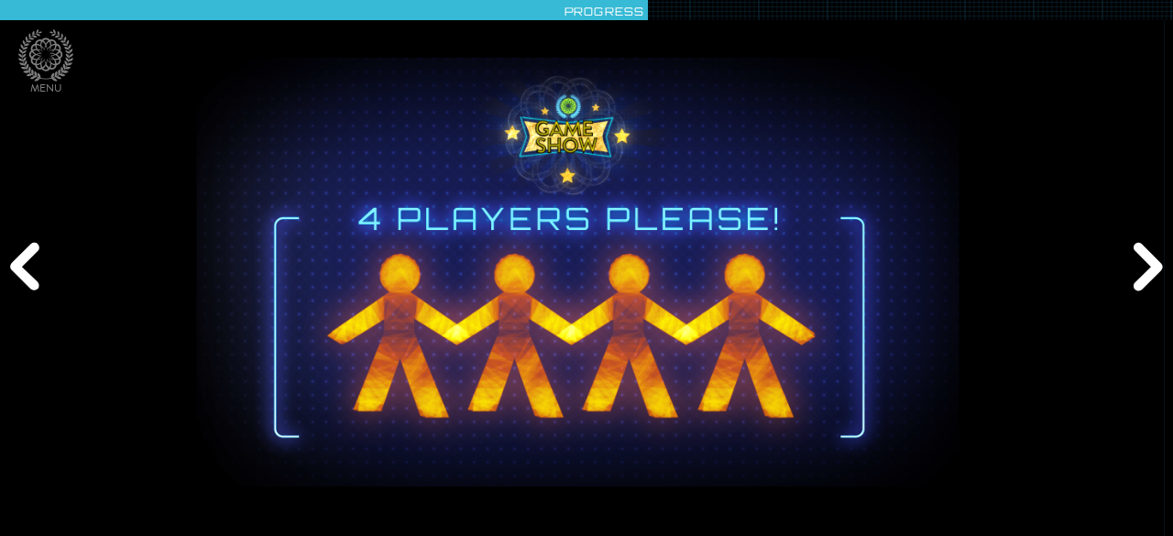
click at [18, 269] on div "Previous" at bounding box center [28, 268] width 56 height 161
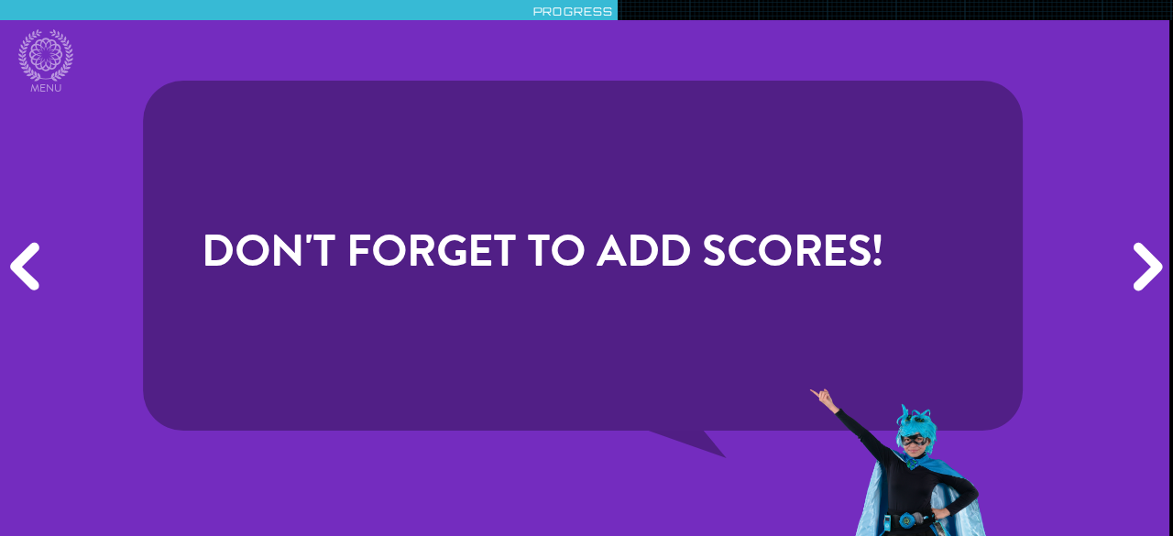
click at [18, 269] on div "Previous" at bounding box center [28, 268] width 56 height 161
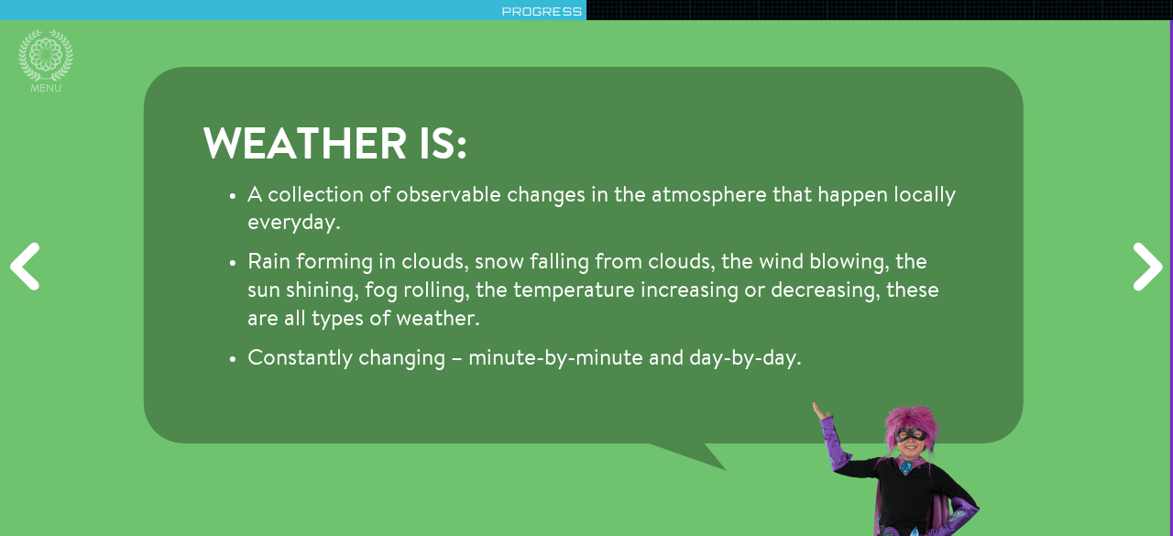
click at [17, 269] on div "Previous" at bounding box center [28, 268] width 56 height 161
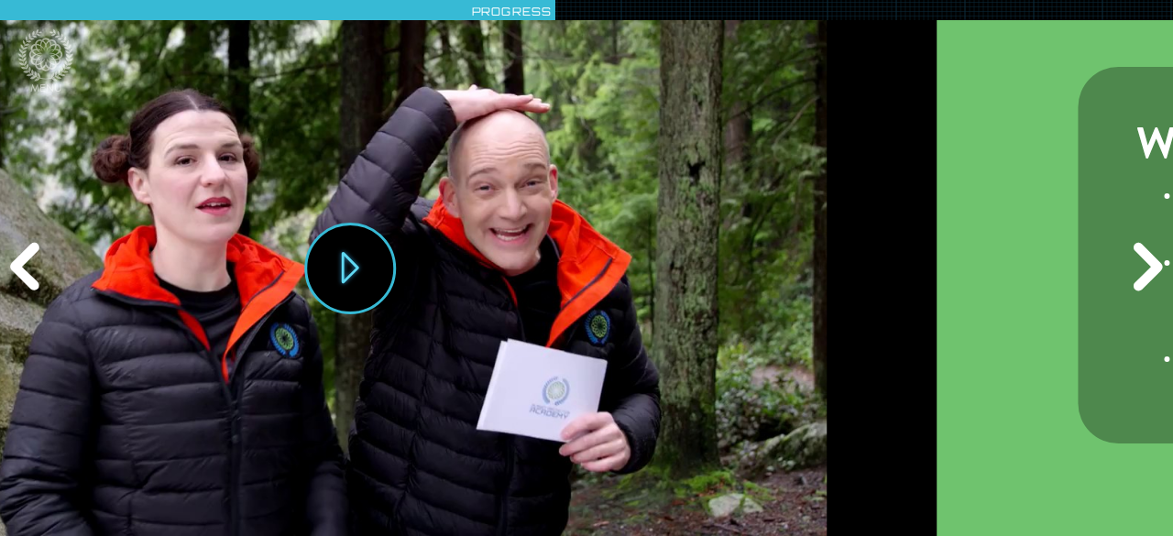
click at [17, 269] on div "Previous" at bounding box center [28, 268] width 56 height 161
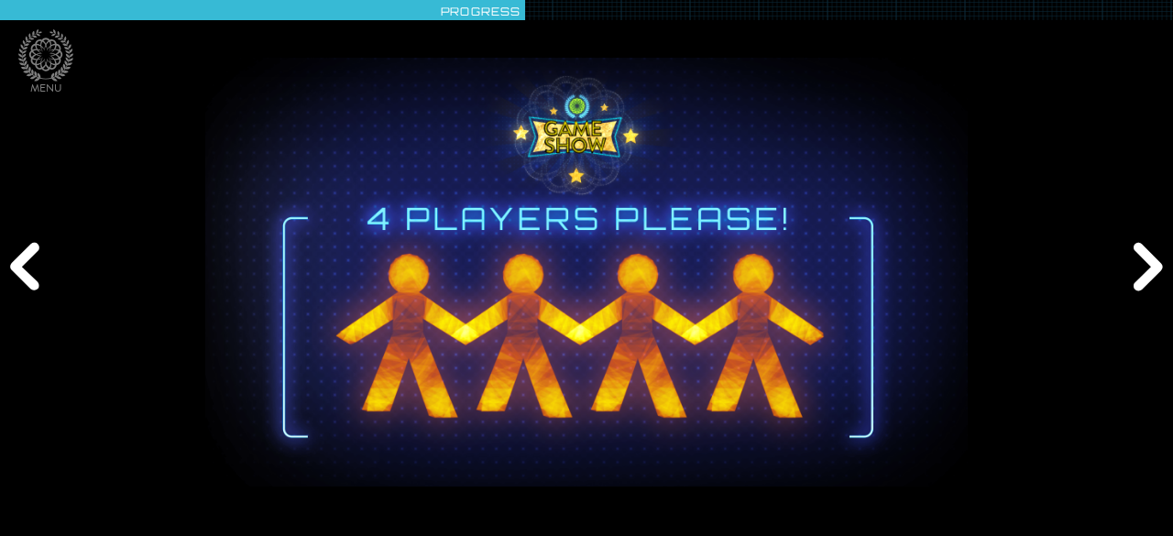
click at [17, 269] on div "Previous" at bounding box center [28, 268] width 56 height 161
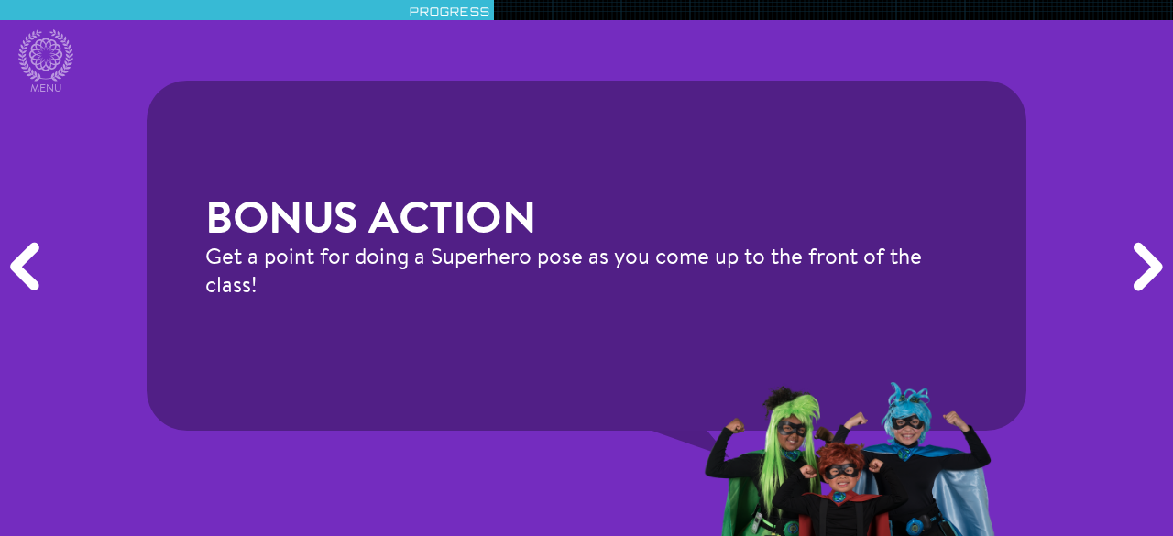
click at [16, 269] on div "Previous" at bounding box center [28, 268] width 56 height 161
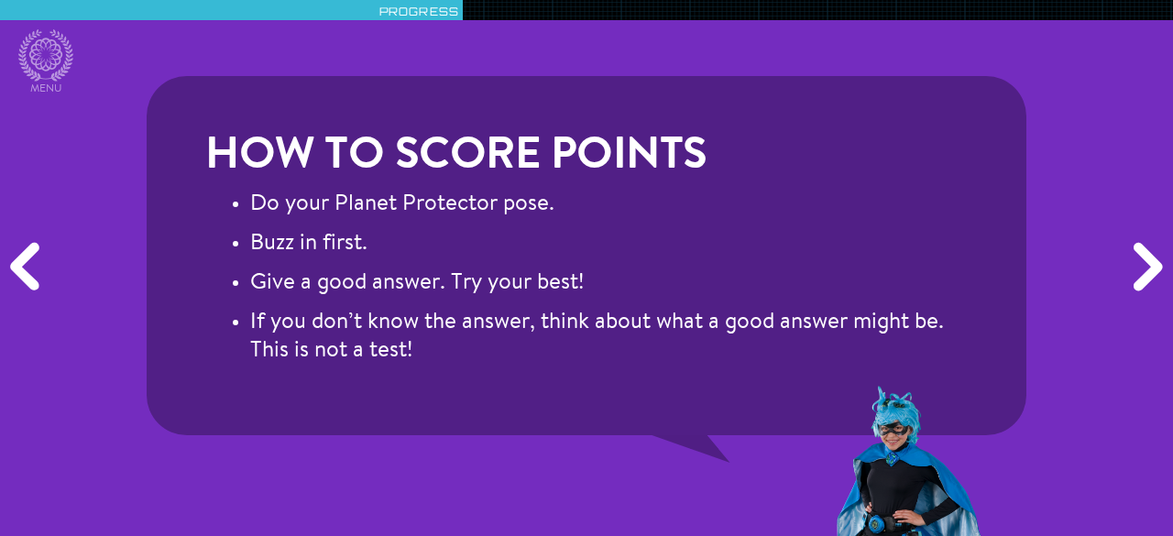
click at [16, 269] on div "Previous" at bounding box center [28, 268] width 56 height 161
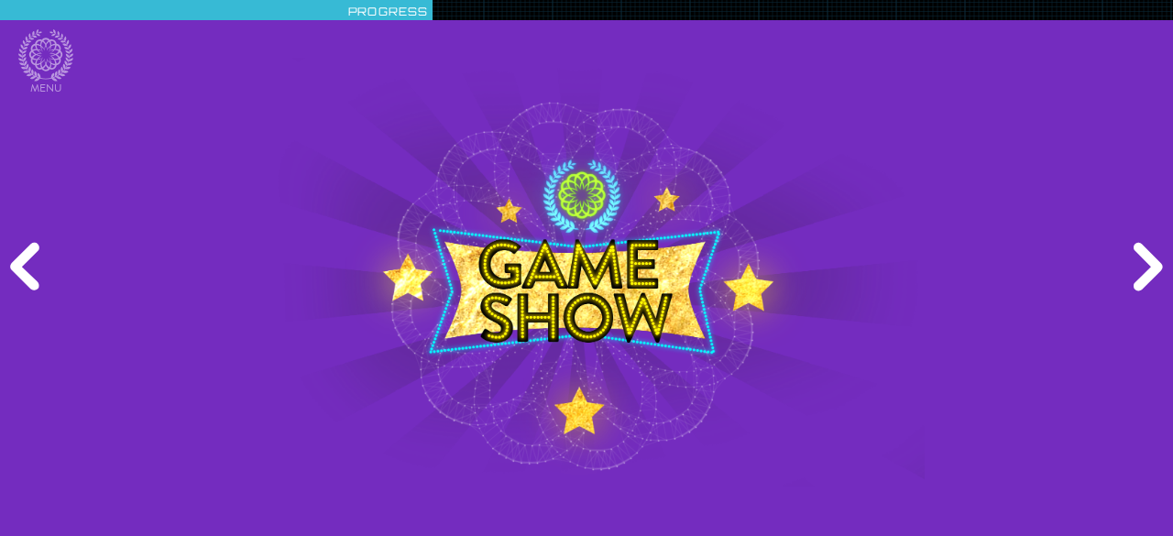
click at [16, 269] on div "Previous" at bounding box center [28, 268] width 56 height 161
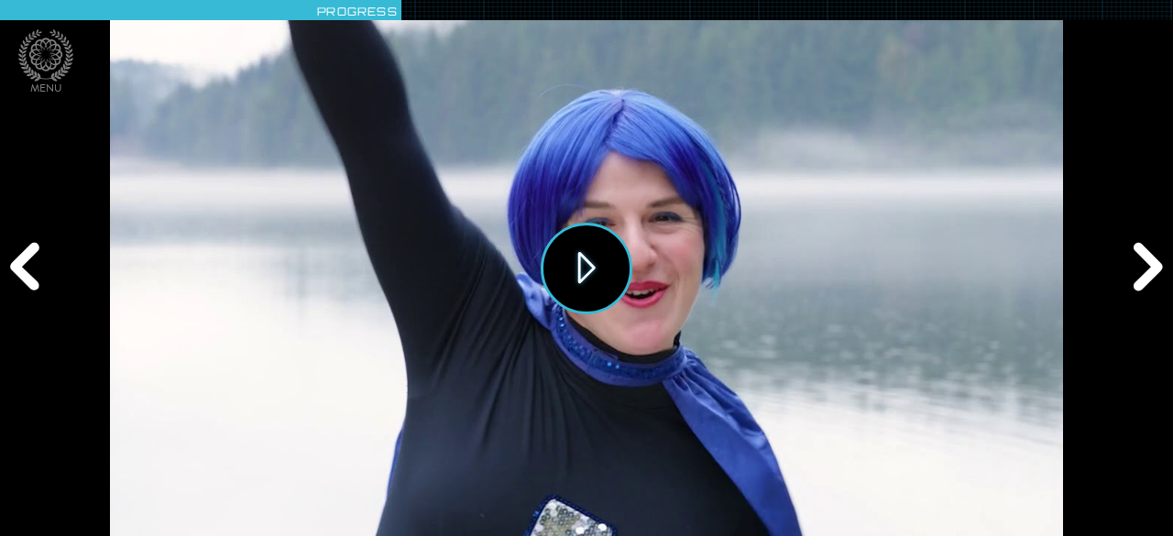
click at [604, 278] on button "Play" at bounding box center [586, 269] width 92 height 92
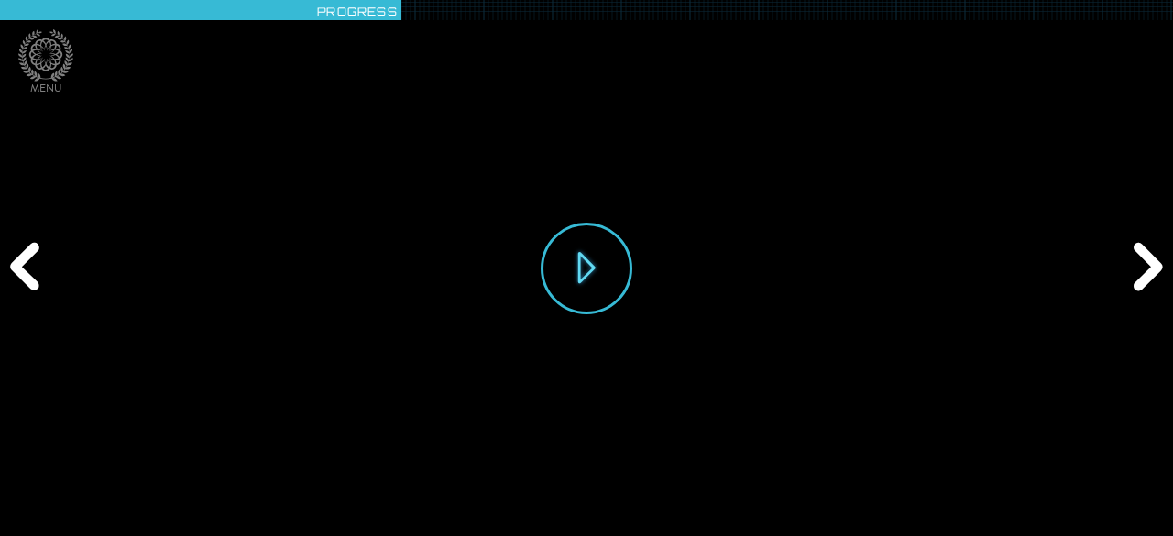
click at [143, 514] on div "Play" at bounding box center [586, 268] width 953 height 536
click at [1122, 279] on div "Next" at bounding box center [1145, 268] width 56 height 161
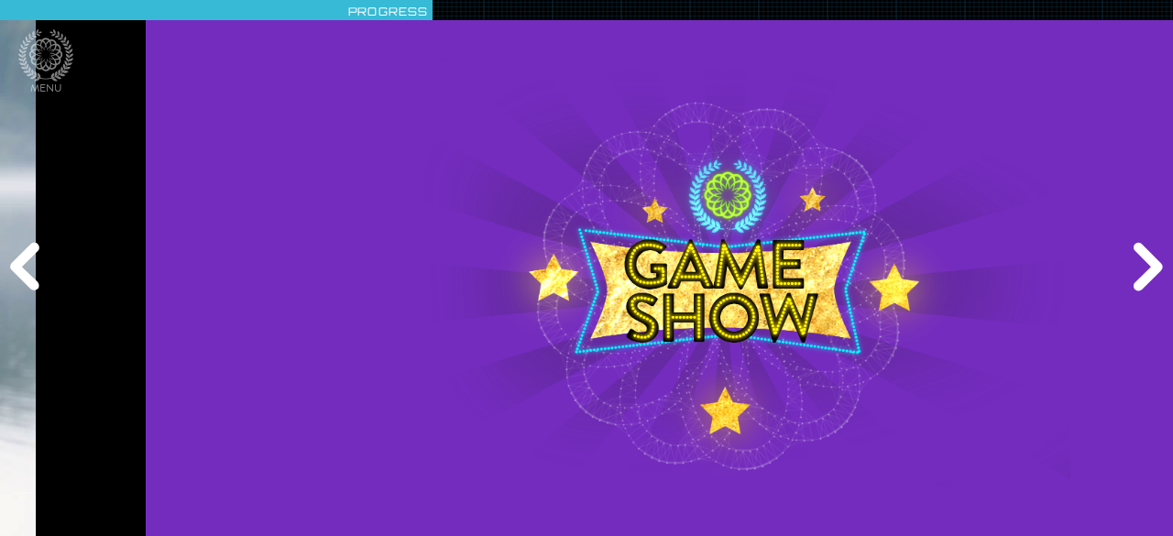
click at [1122, 279] on div "Next" at bounding box center [1145, 268] width 56 height 161
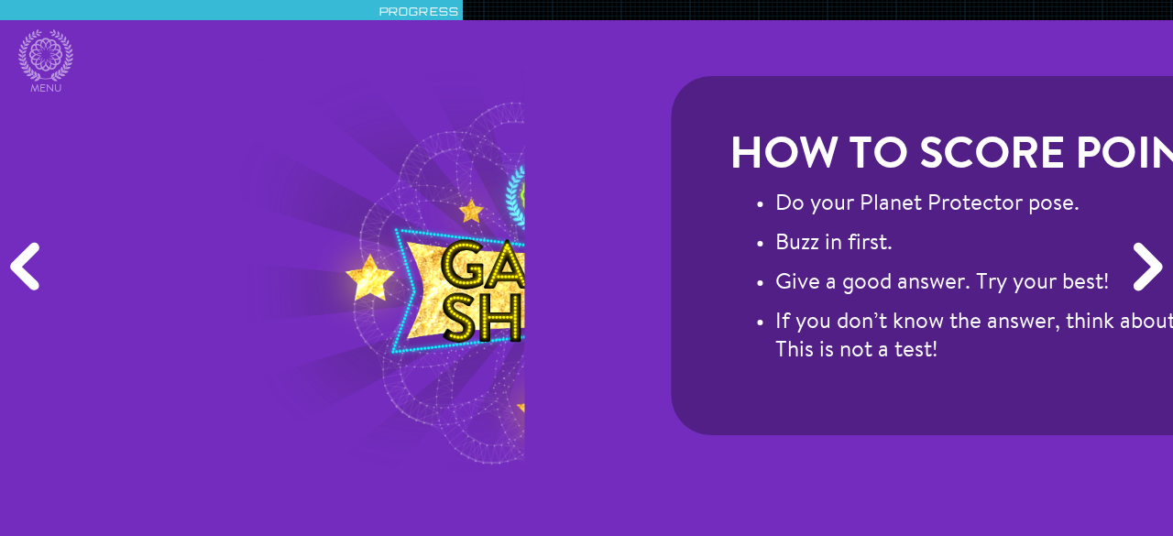
click at [1122, 279] on div "Next" at bounding box center [1145, 268] width 56 height 161
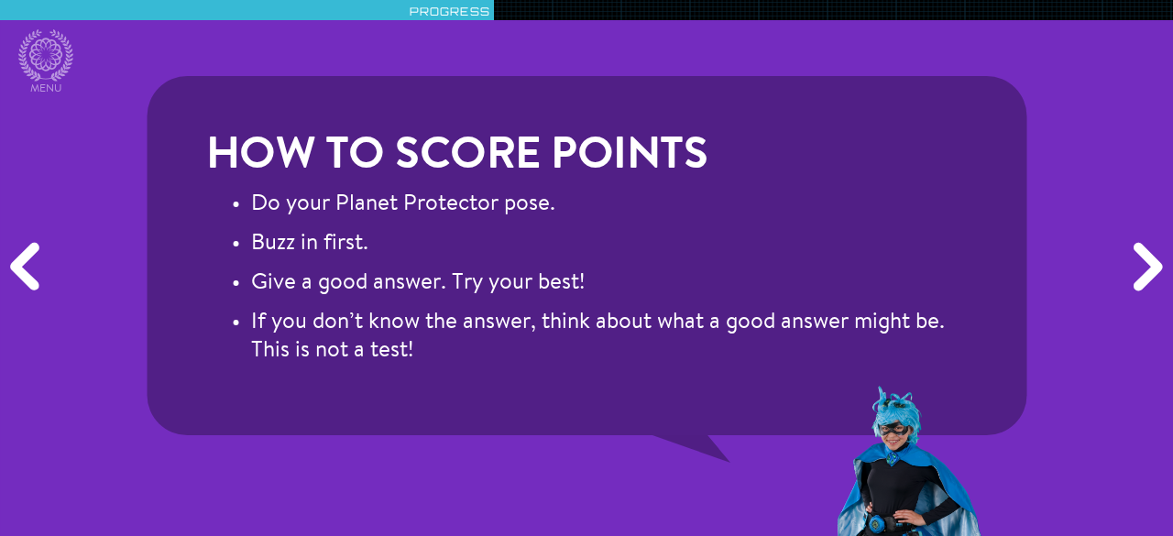
click at [1122, 279] on div "Next" at bounding box center [1145, 268] width 56 height 161
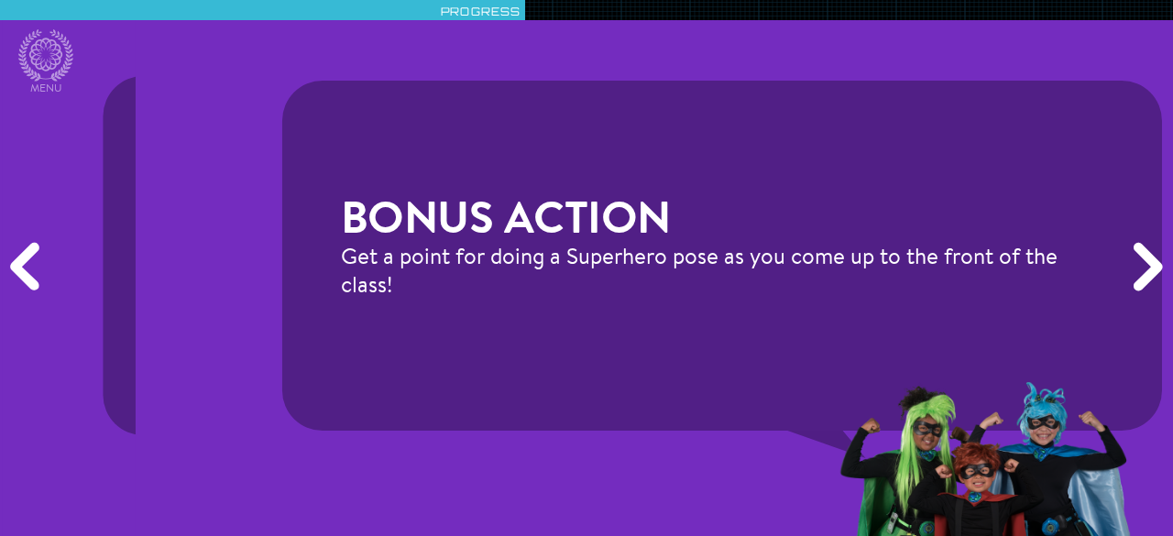
click at [1122, 279] on div "Next" at bounding box center [1145, 268] width 56 height 161
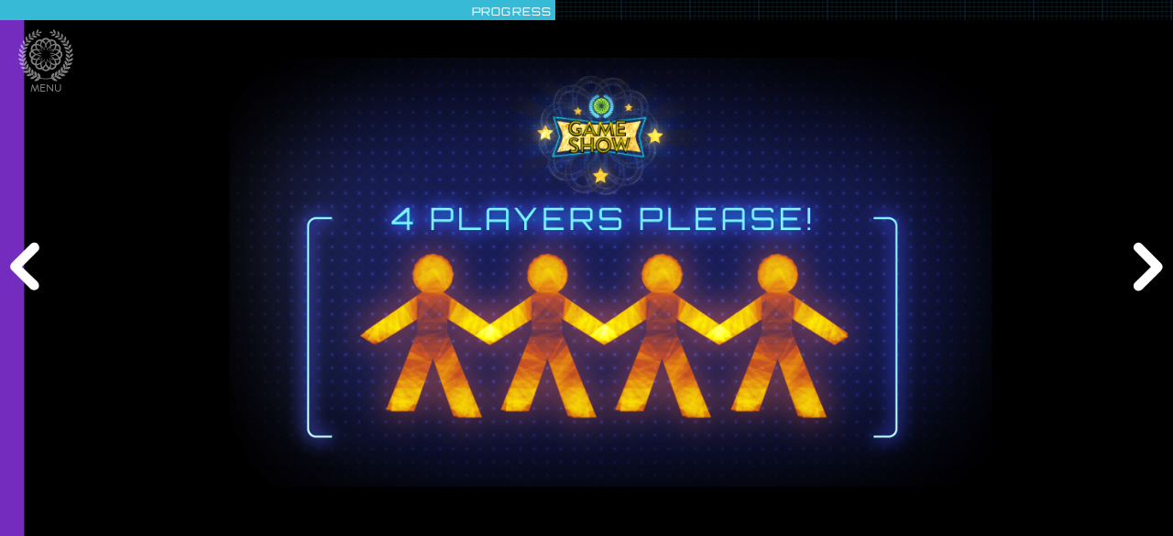
click at [1122, 279] on div "Next" at bounding box center [1145, 268] width 56 height 161
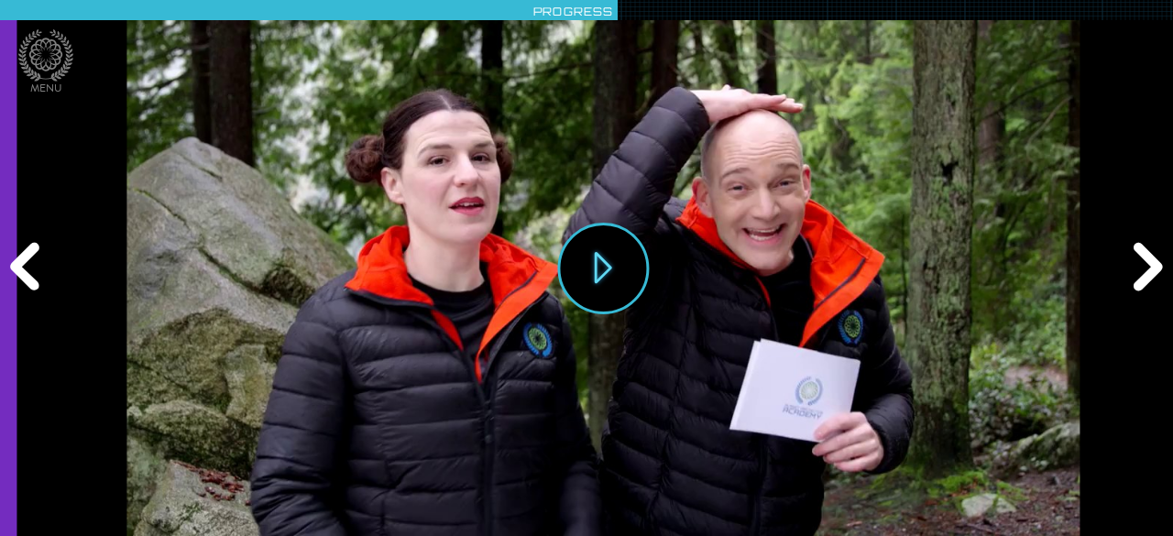
click at [1122, 279] on div "Next" at bounding box center [1145, 268] width 56 height 161
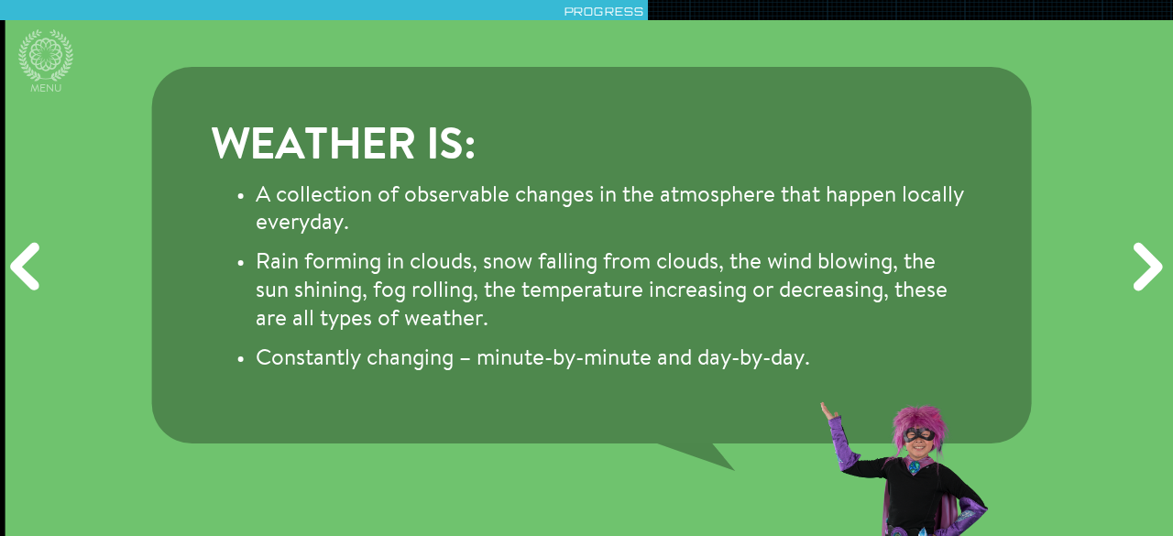
click at [1122, 279] on div "Next" at bounding box center [1145, 268] width 56 height 161
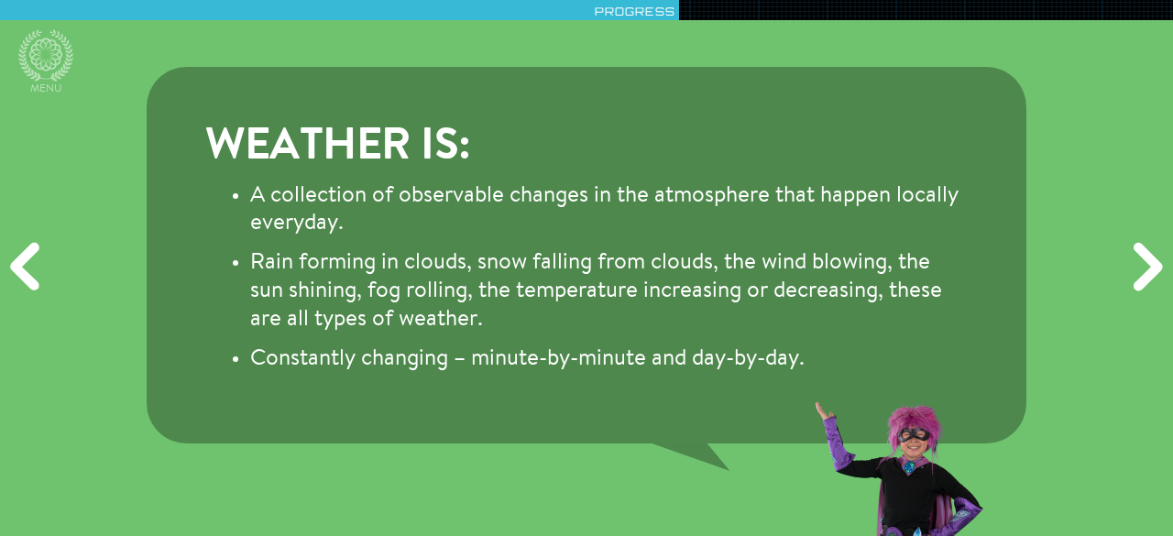
click at [1121, 279] on div "Next" at bounding box center [1145, 268] width 56 height 161
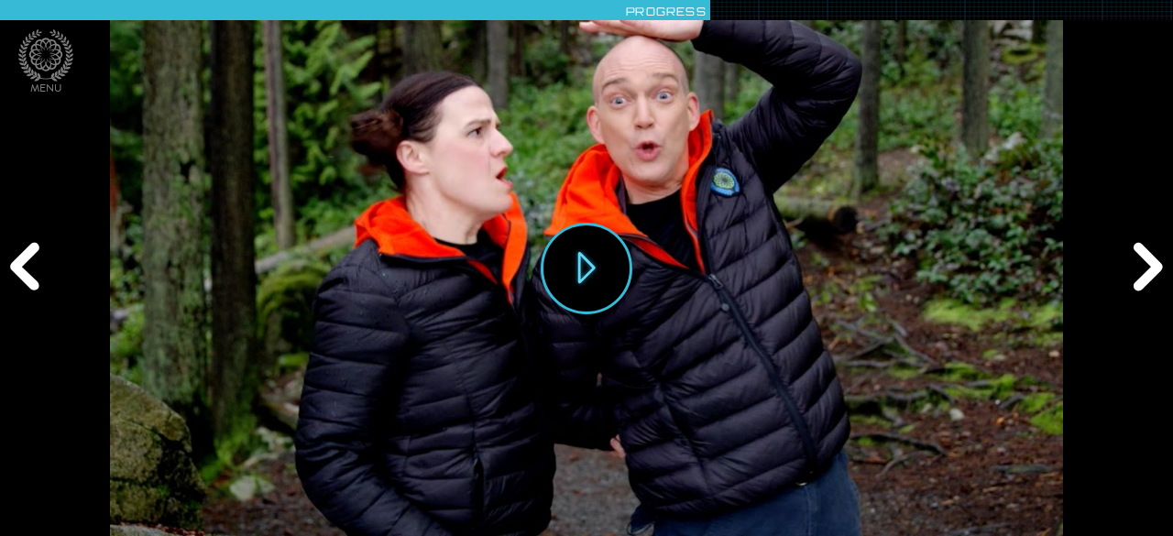
click at [1121, 279] on div "Next" at bounding box center [1145, 268] width 56 height 161
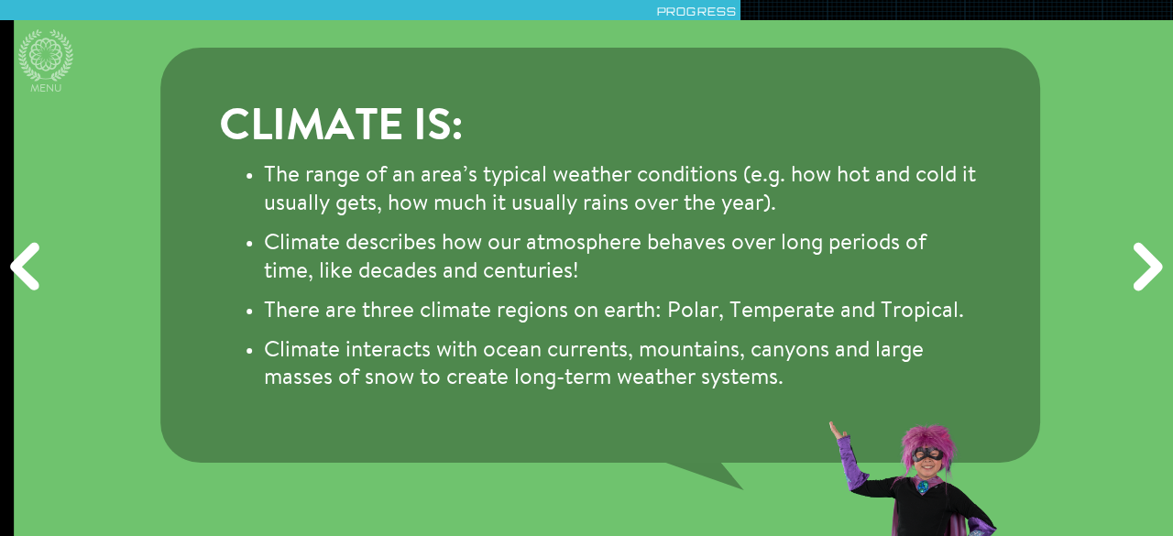
click at [1121, 279] on div "Next" at bounding box center [1145, 268] width 56 height 161
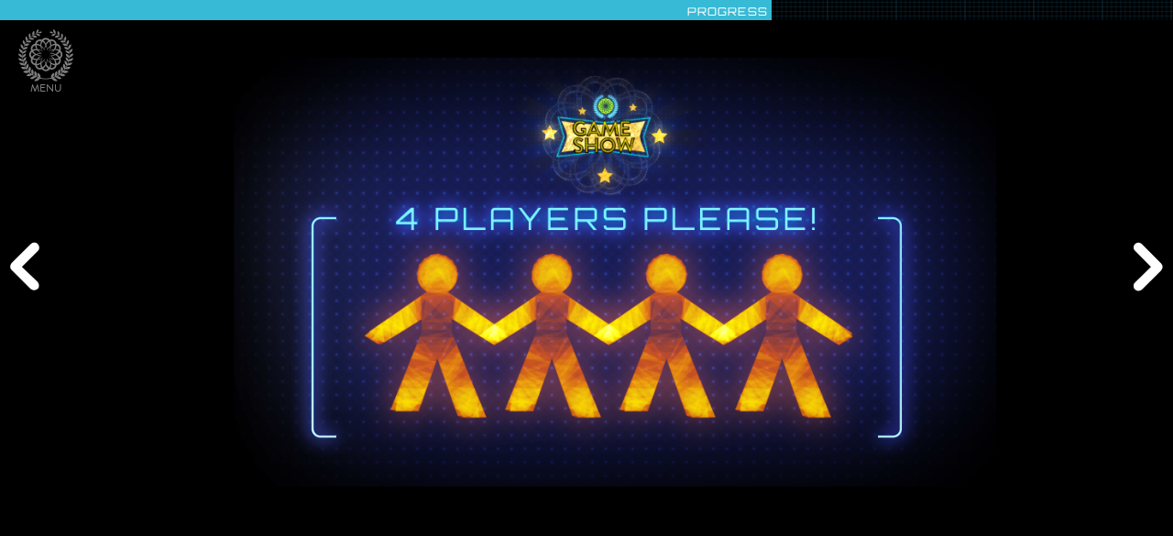
click at [1121, 279] on div "Next" at bounding box center [1145, 268] width 56 height 161
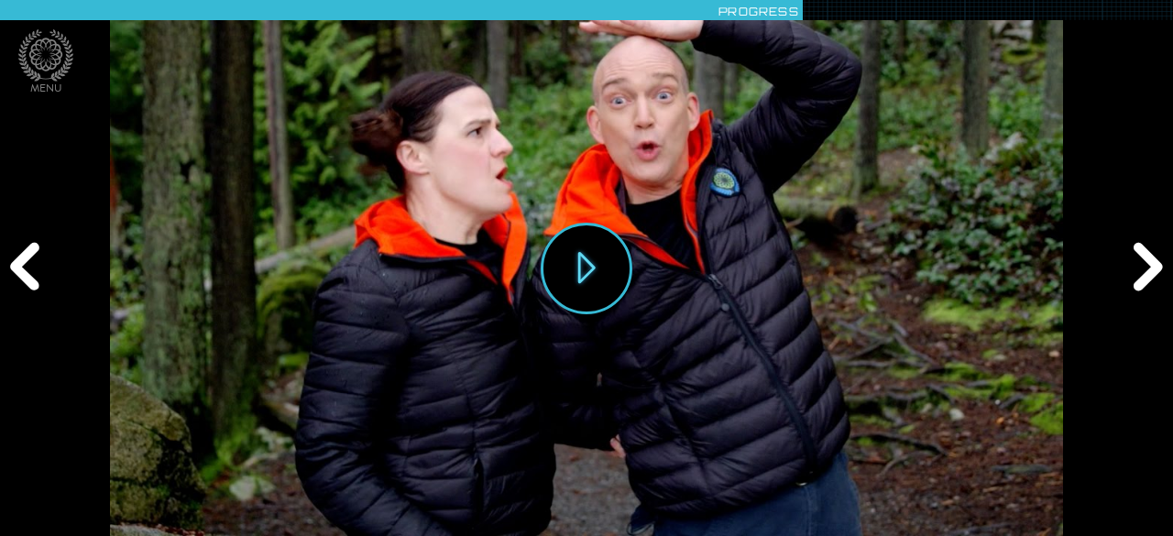
click at [1119, 279] on div "Next" at bounding box center [1145, 268] width 56 height 161
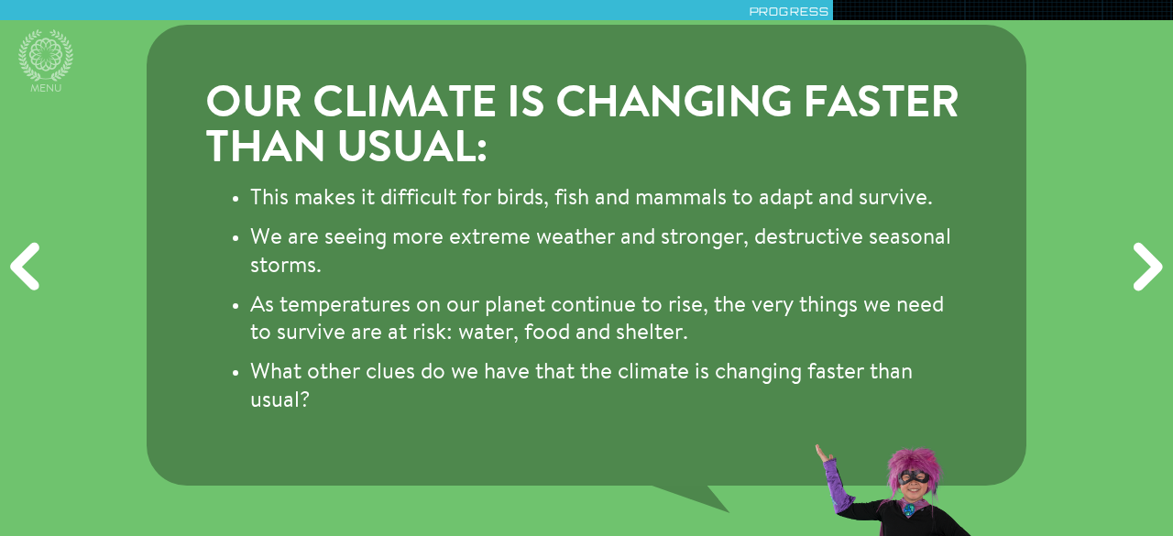
click at [1119, 279] on div "Next" at bounding box center [1145, 268] width 56 height 161
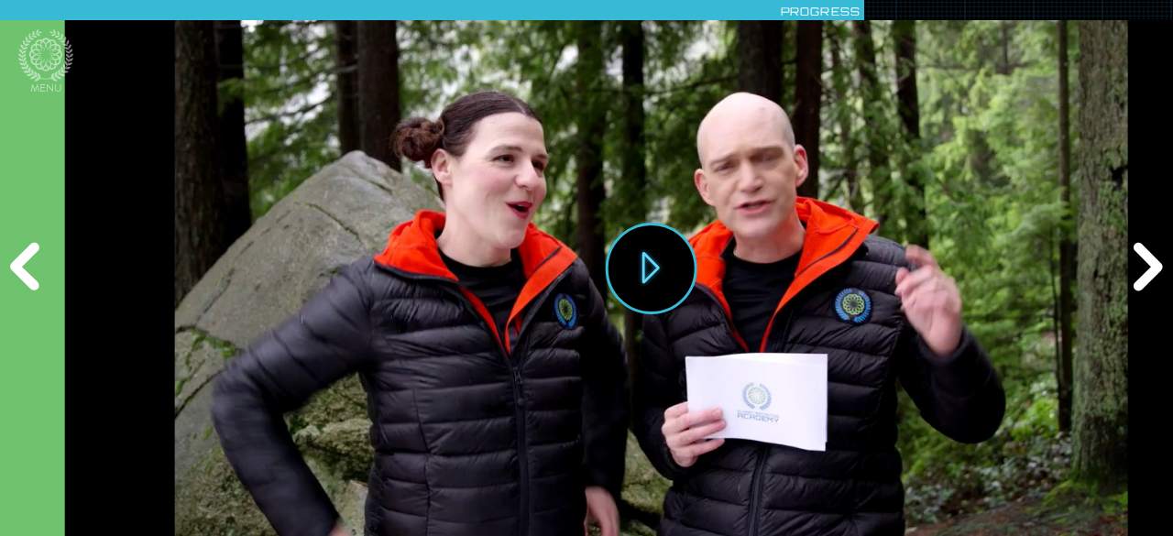
click at [1119, 279] on div "Next" at bounding box center [1145, 268] width 56 height 161
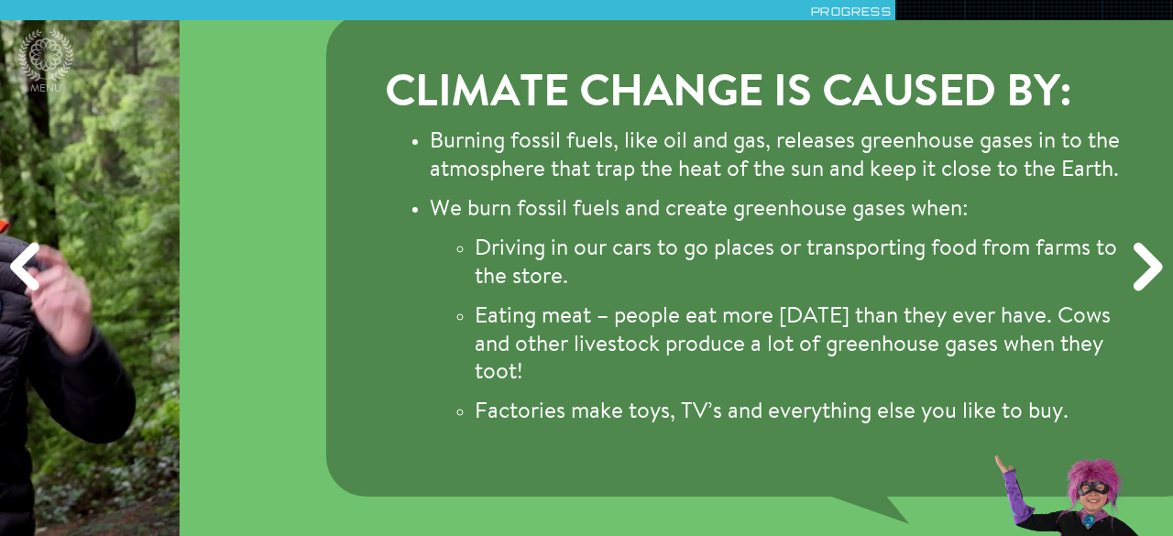
click at [1119, 279] on div "Next" at bounding box center [1145, 268] width 56 height 161
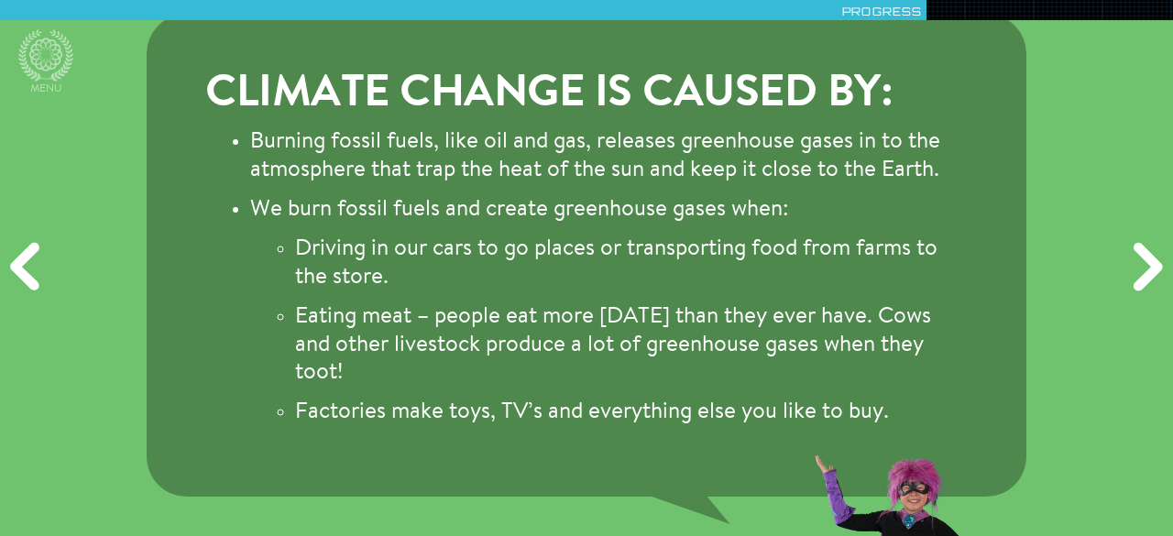
click at [1119, 279] on div "Next" at bounding box center [1145, 268] width 56 height 161
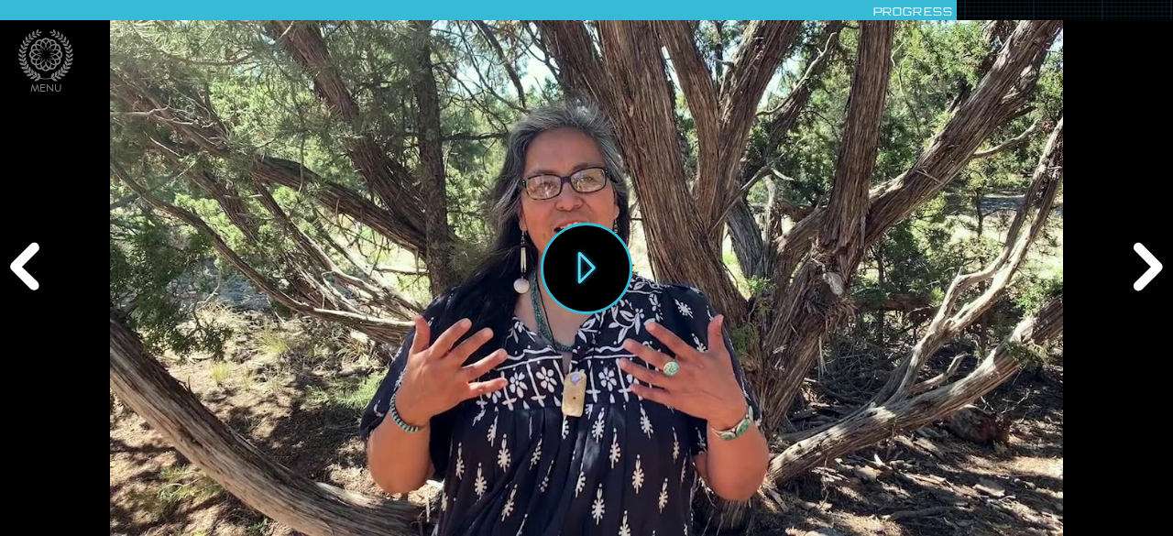
click at [30, 254] on div "Previous" at bounding box center [28, 268] width 56 height 161
